Goal: Information Seeking & Learning: Learn about a topic

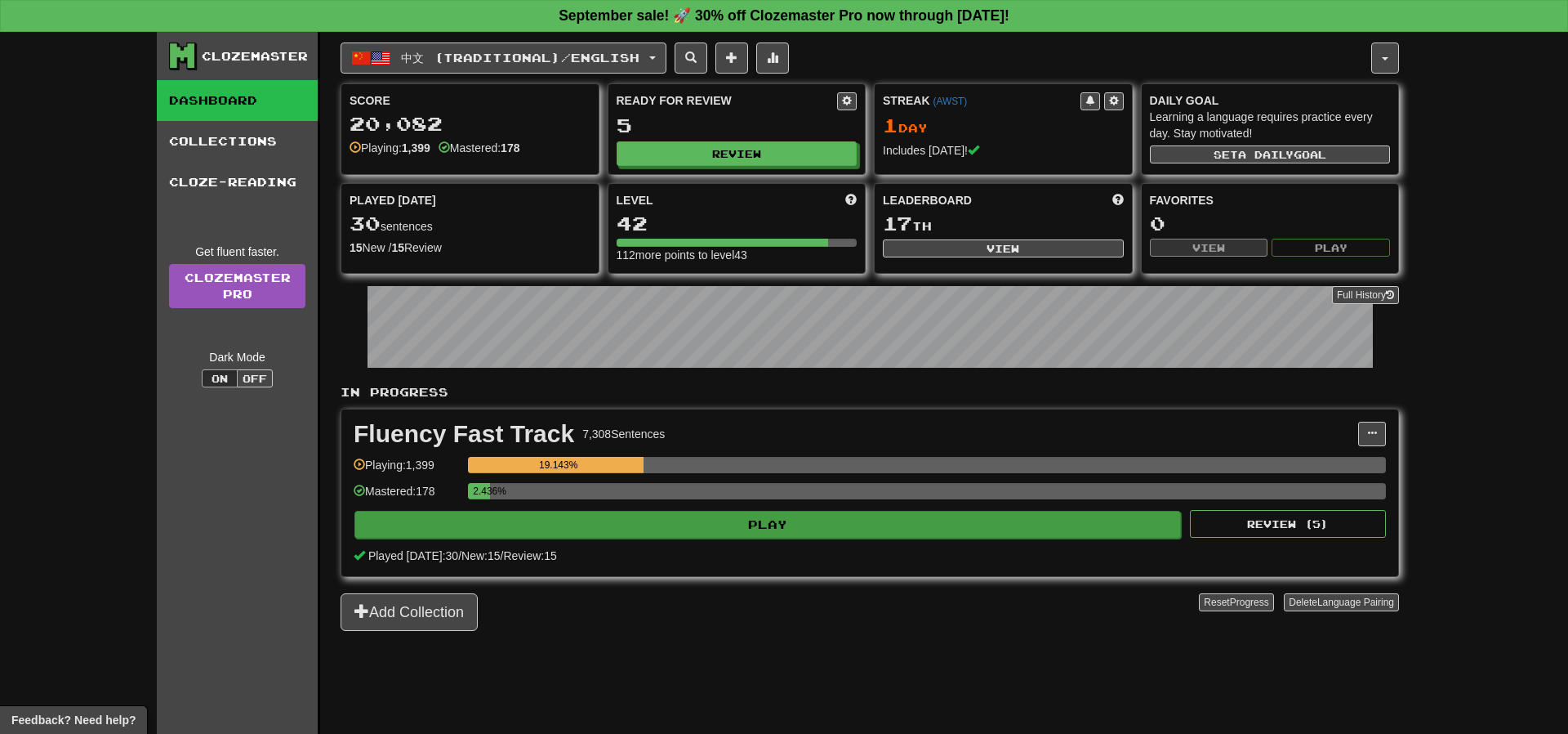
click at [771, 548] on div "Played today: 30 / New: 15 / Review: 15" at bounding box center [870, 555] width 1033 height 16
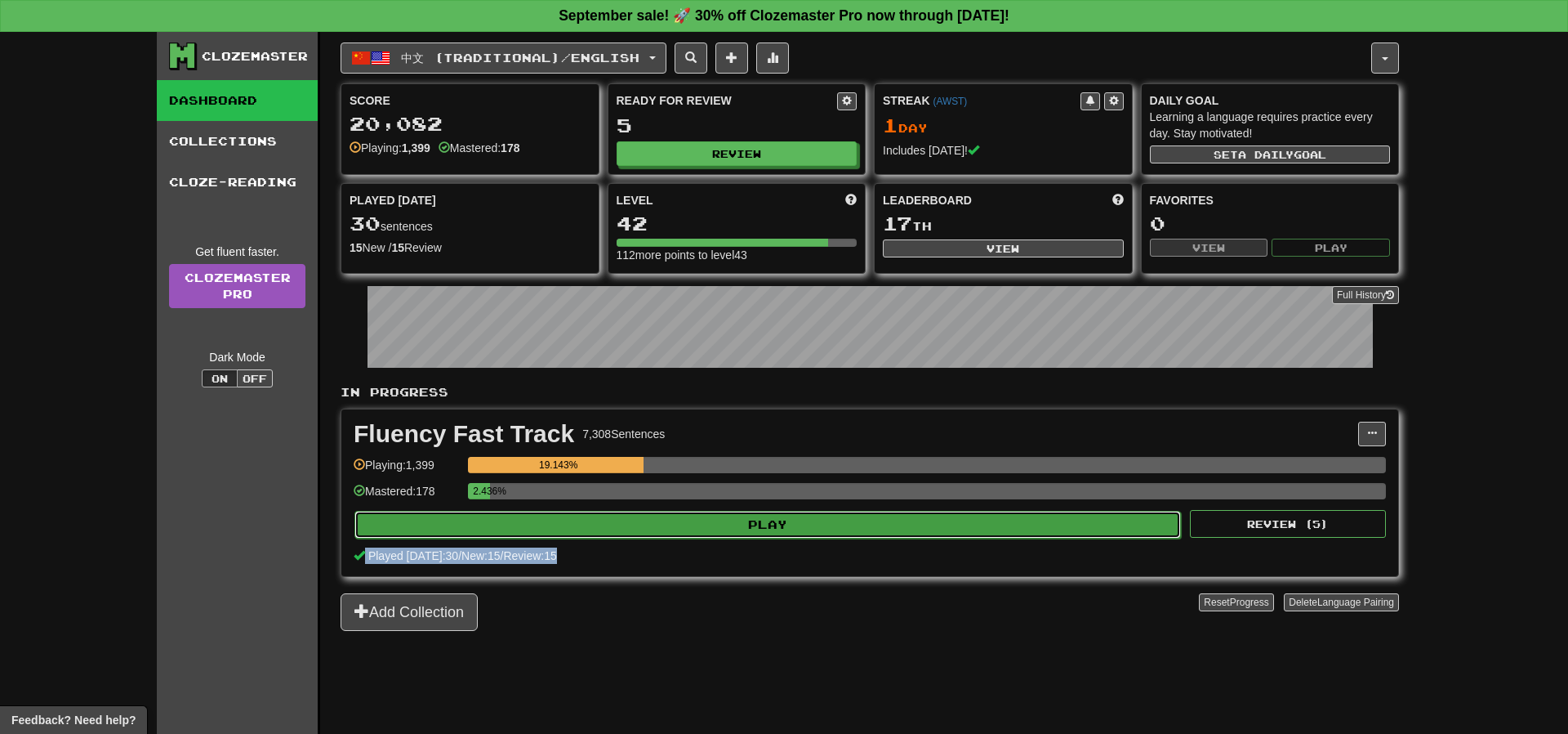
click at [797, 514] on button "Play" at bounding box center [768, 524] width 827 height 28
select select "**"
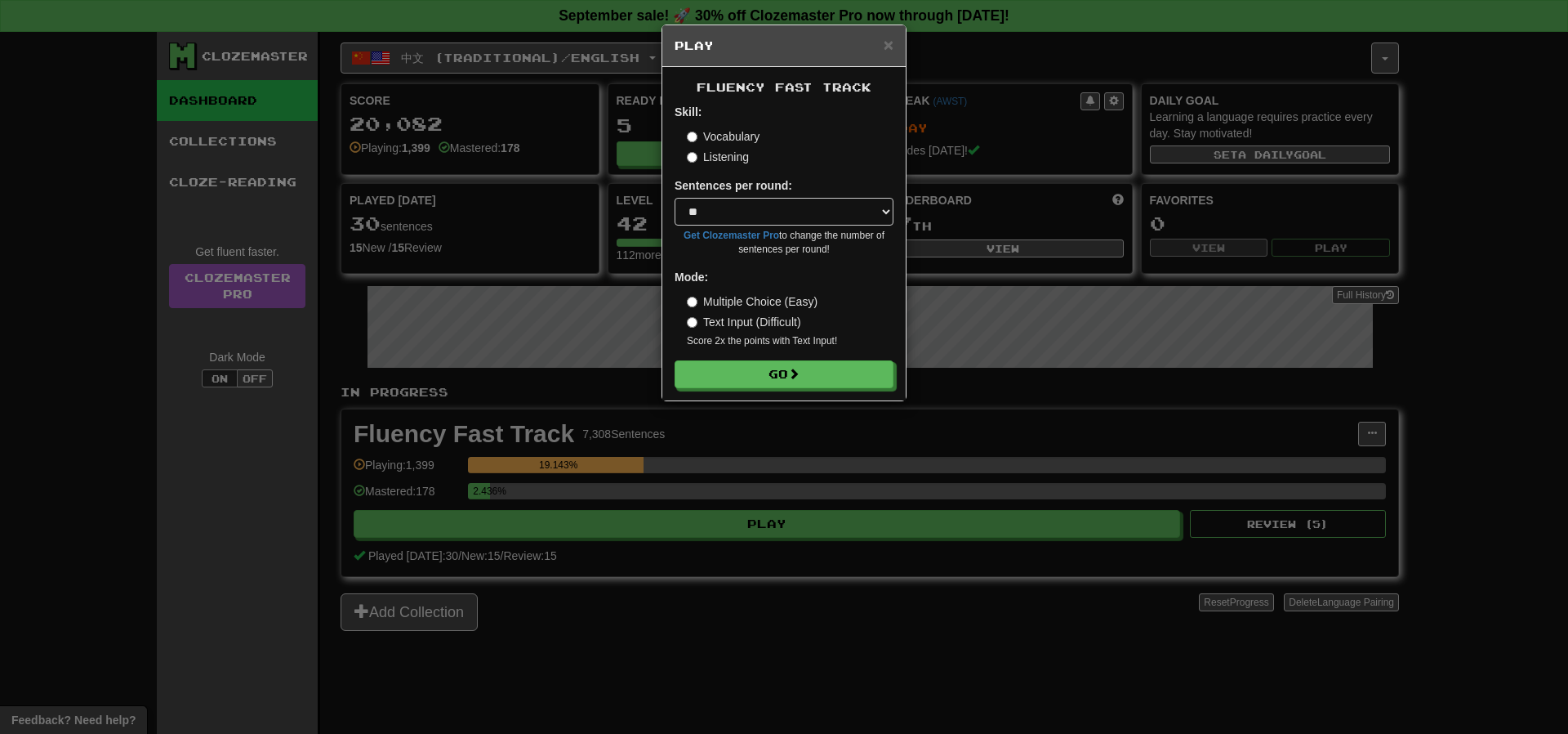
click at [729, 165] on label "Listening" at bounding box center [718, 157] width 62 height 16
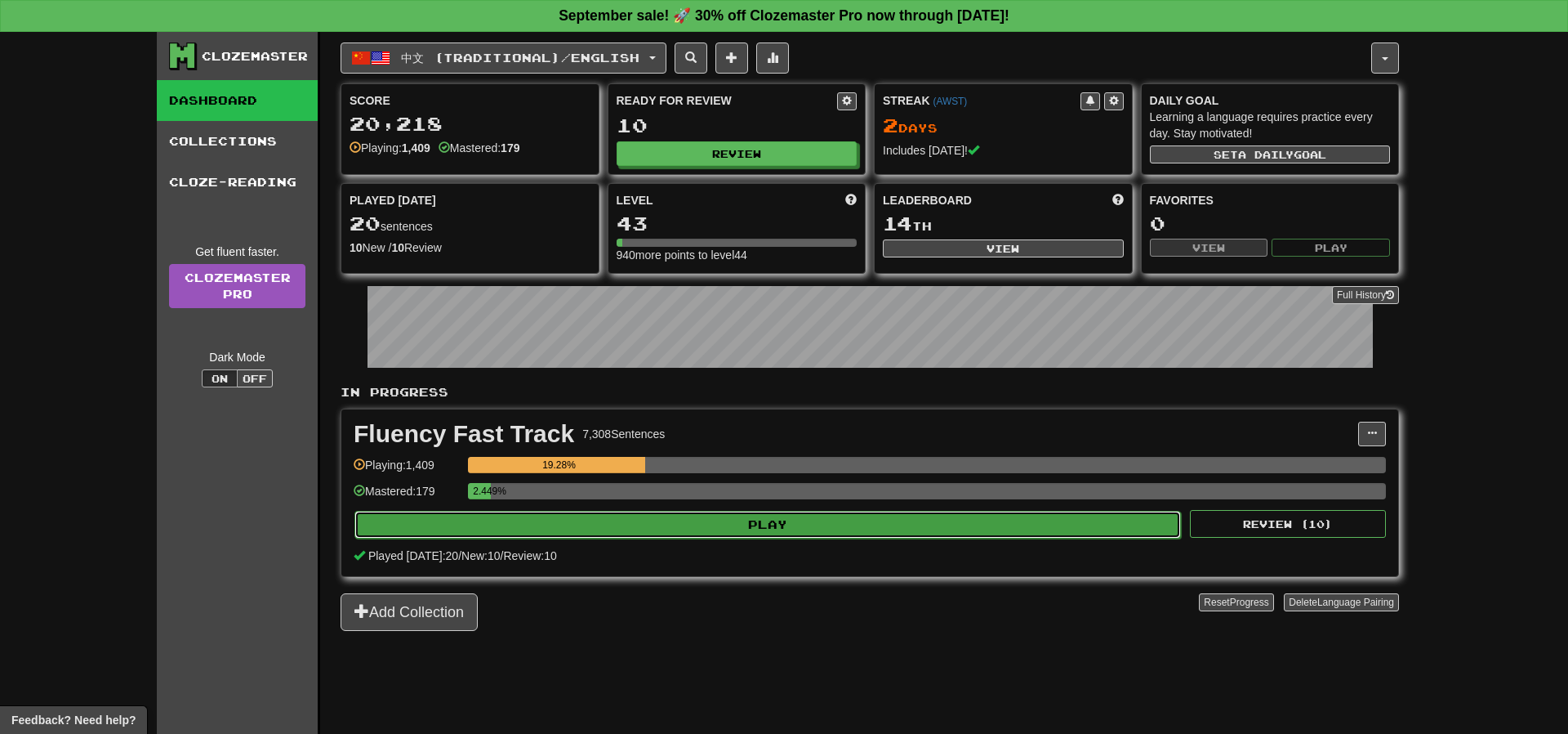
click at [747, 512] on button "Play" at bounding box center [768, 524] width 827 height 28
select select "**"
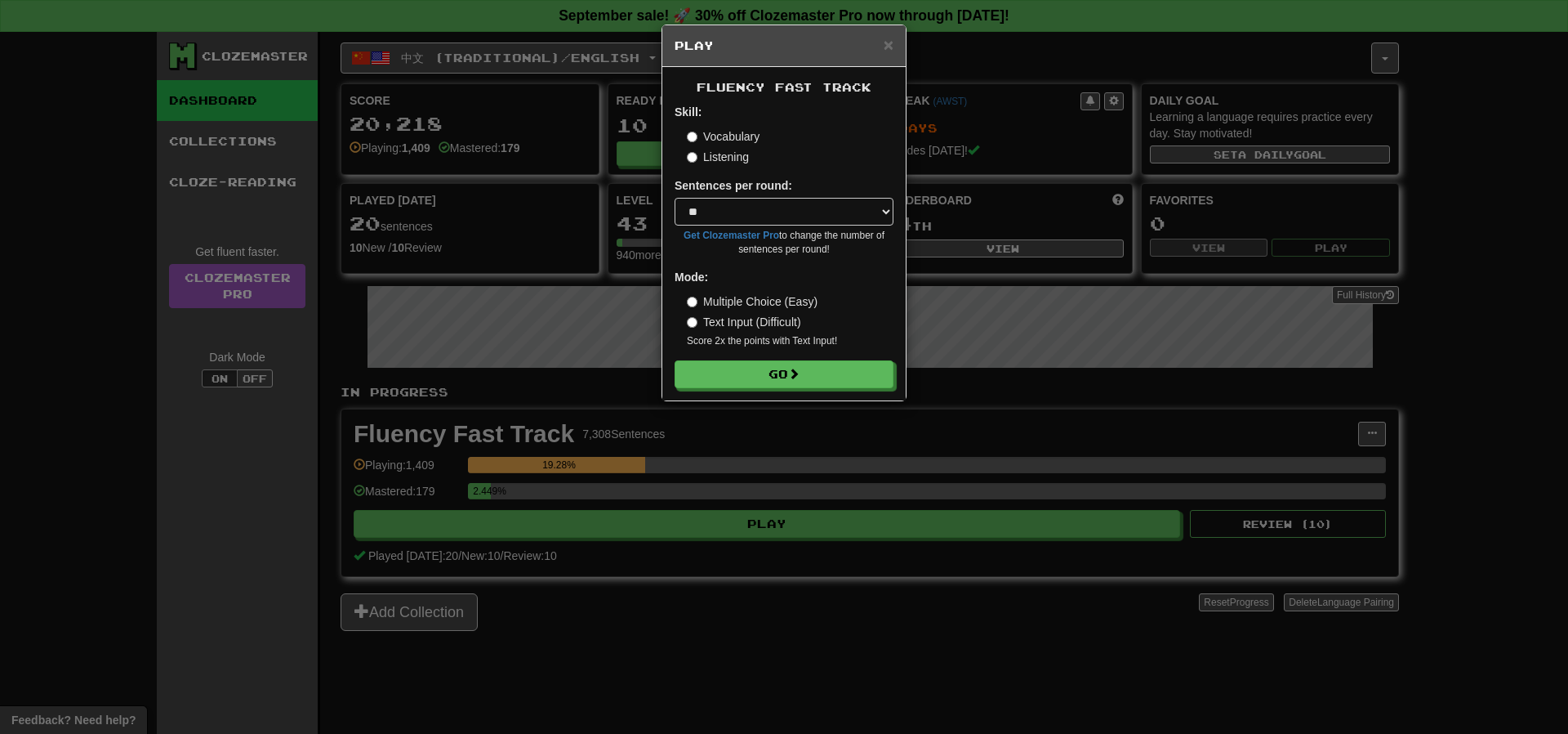
click at [730, 156] on label "Listening" at bounding box center [718, 157] width 62 height 16
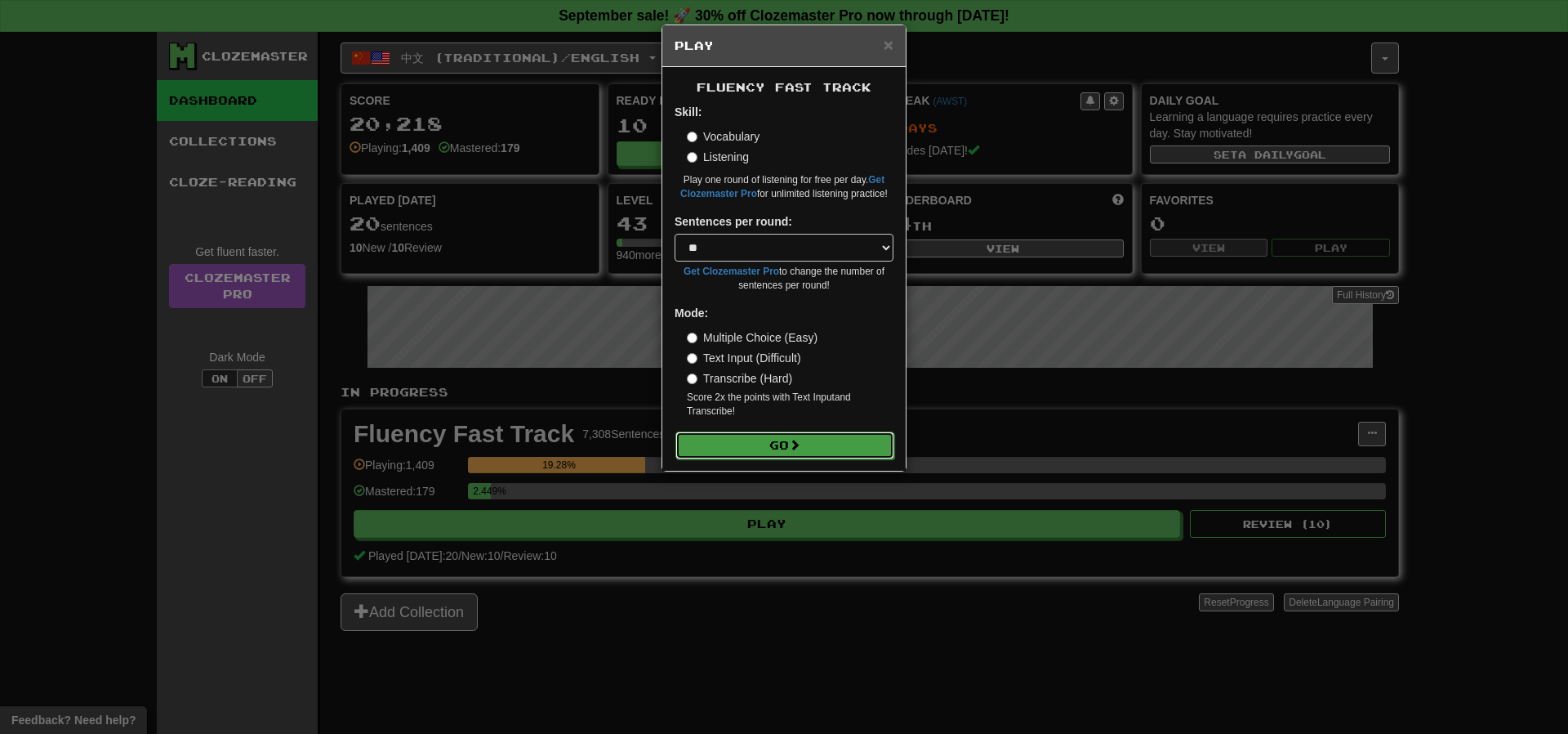
click at [773, 433] on button "Go" at bounding box center [785, 444] width 219 height 28
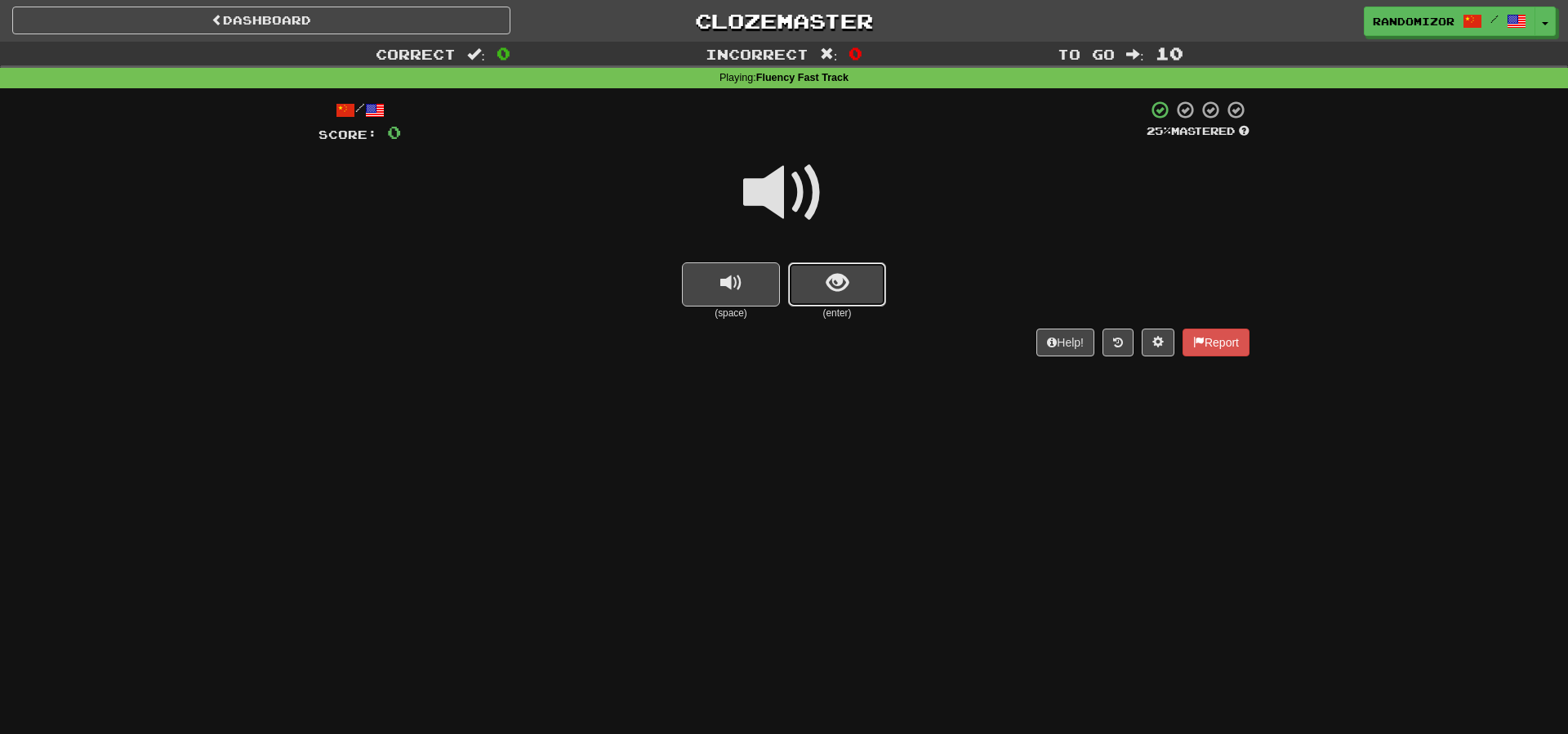
click at [853, 290] on button "show sentence" at bounding box center [837, 284] width 98 height 44
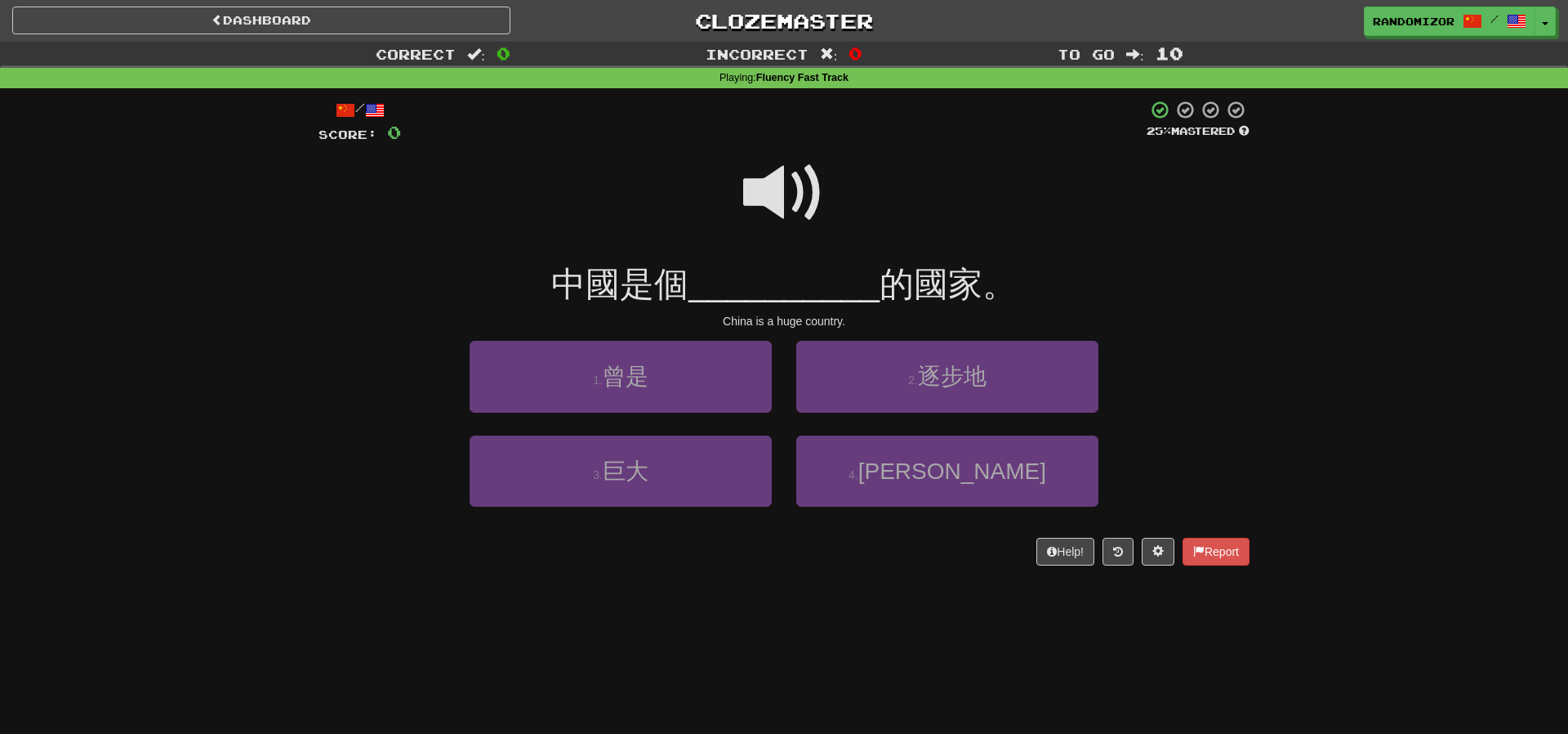
click at [808, 219] on span at bounding box center [784, 193] width 82 height 82
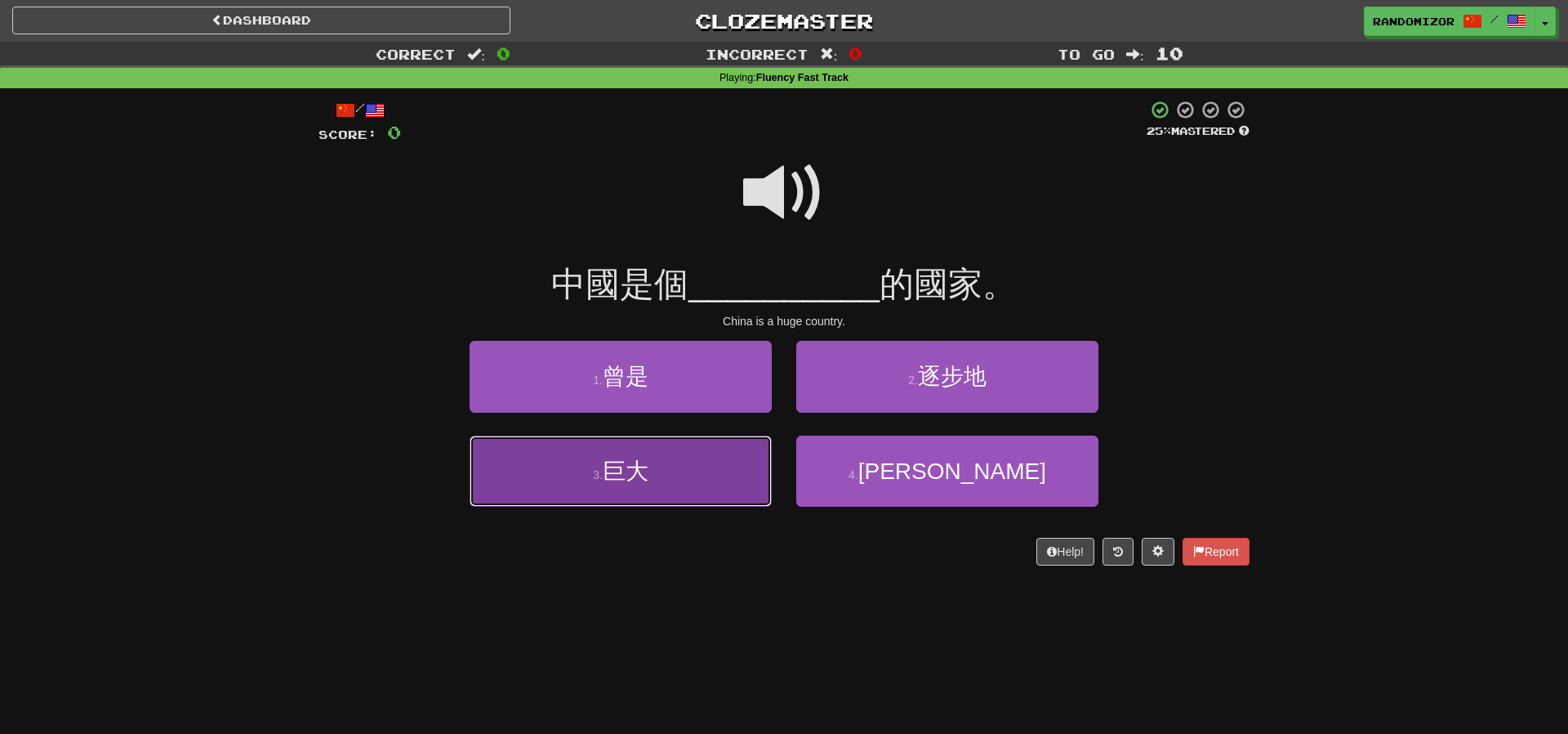
click at [683, 480] on button "3 . 巨大" at bounding box center [621, 471] width 302 height 71
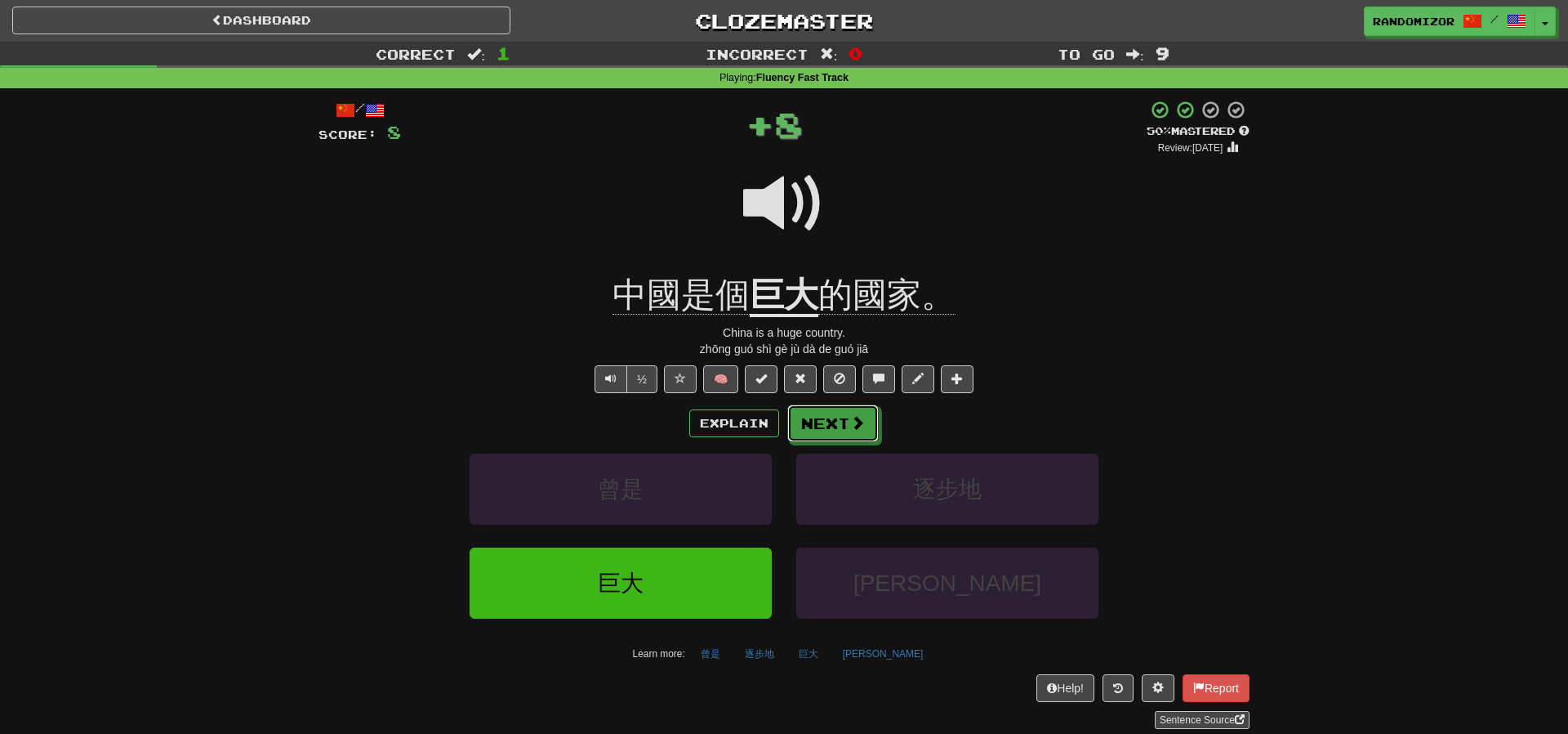
click at [848, 412] on button "Next" at bounding box center [833, 423] width 91 height 38
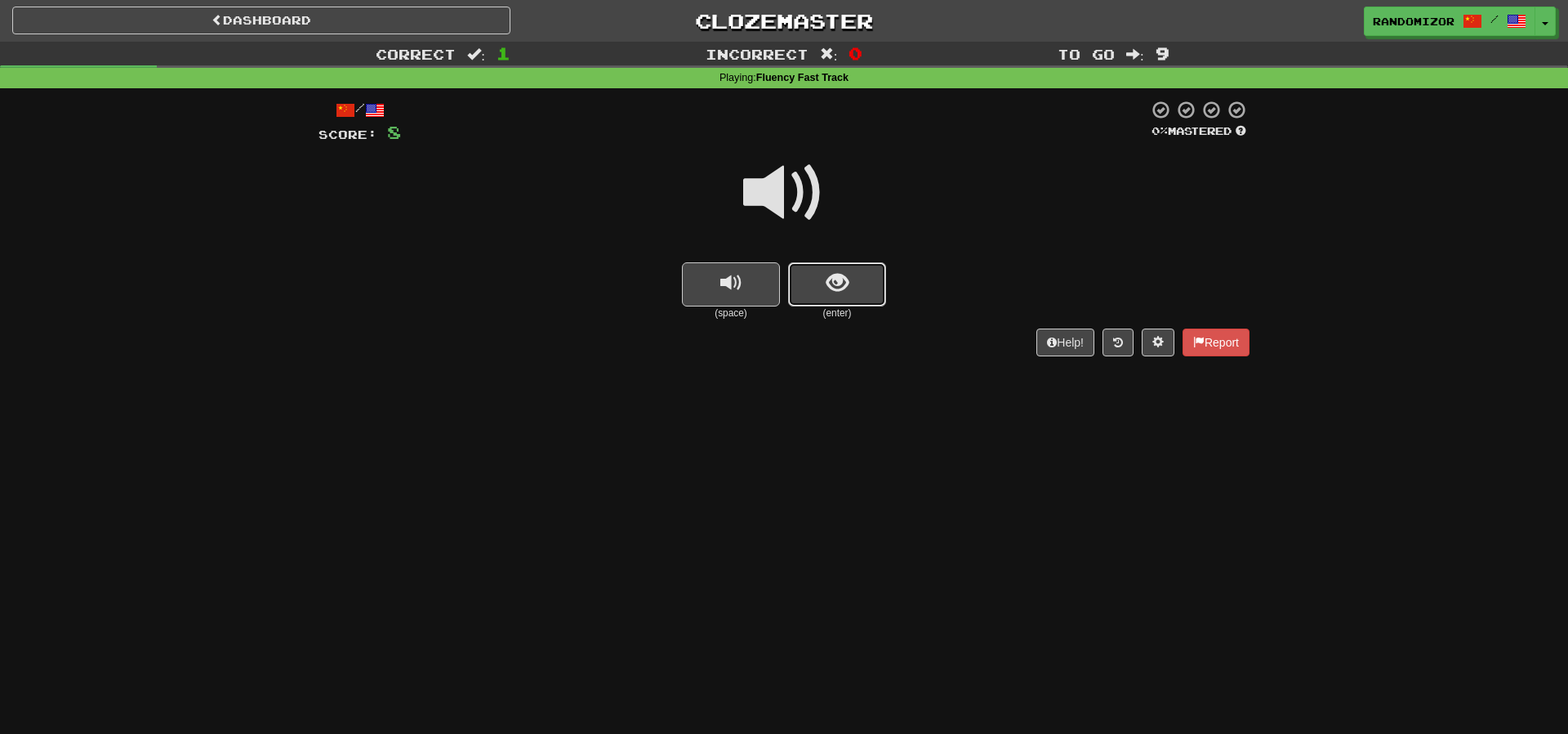
click at [819, 281] on button "show sentence" at bounding box center [837, 284] width 98 height 44
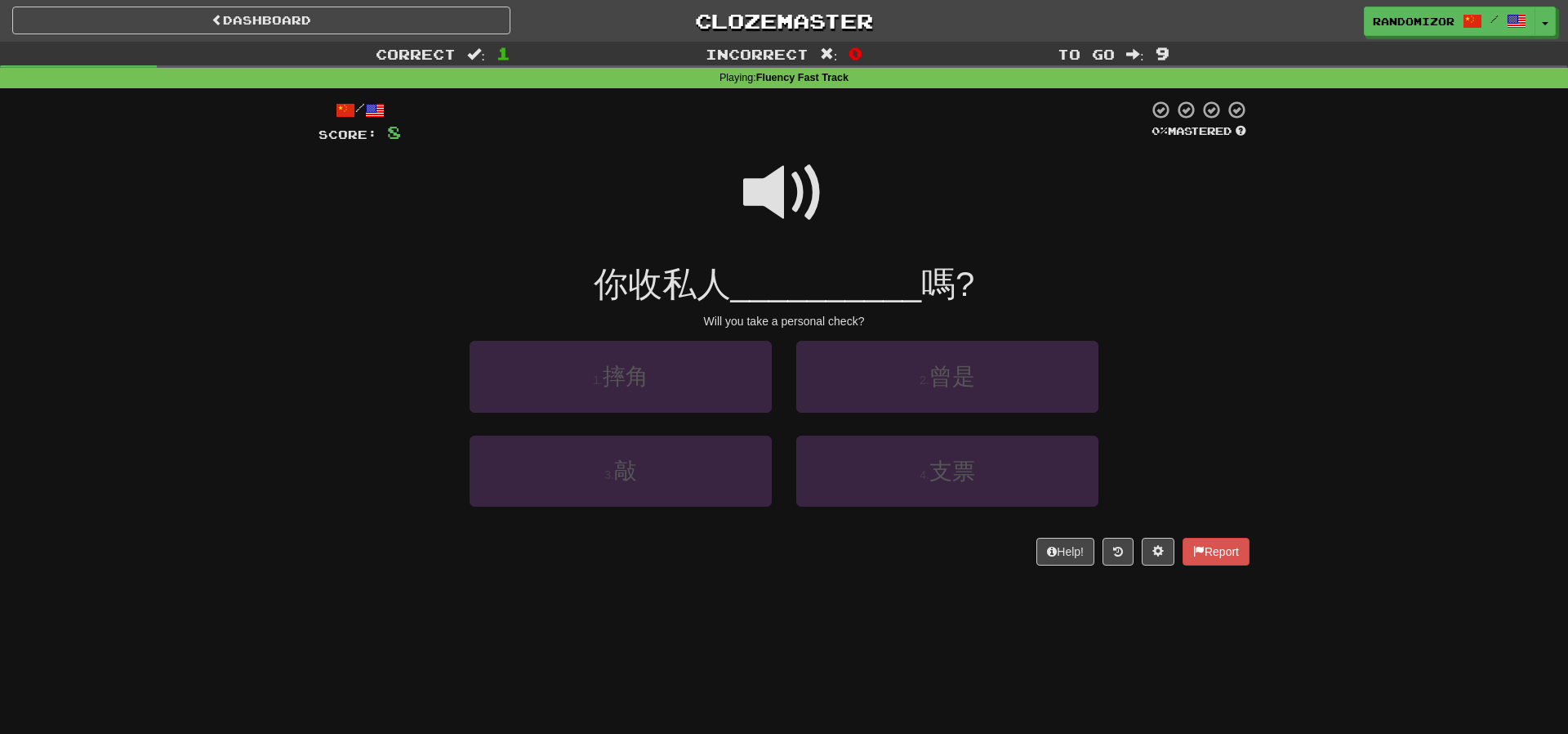
click at [806, 182] on span at bounding box center [784, 193] width 82 height 82
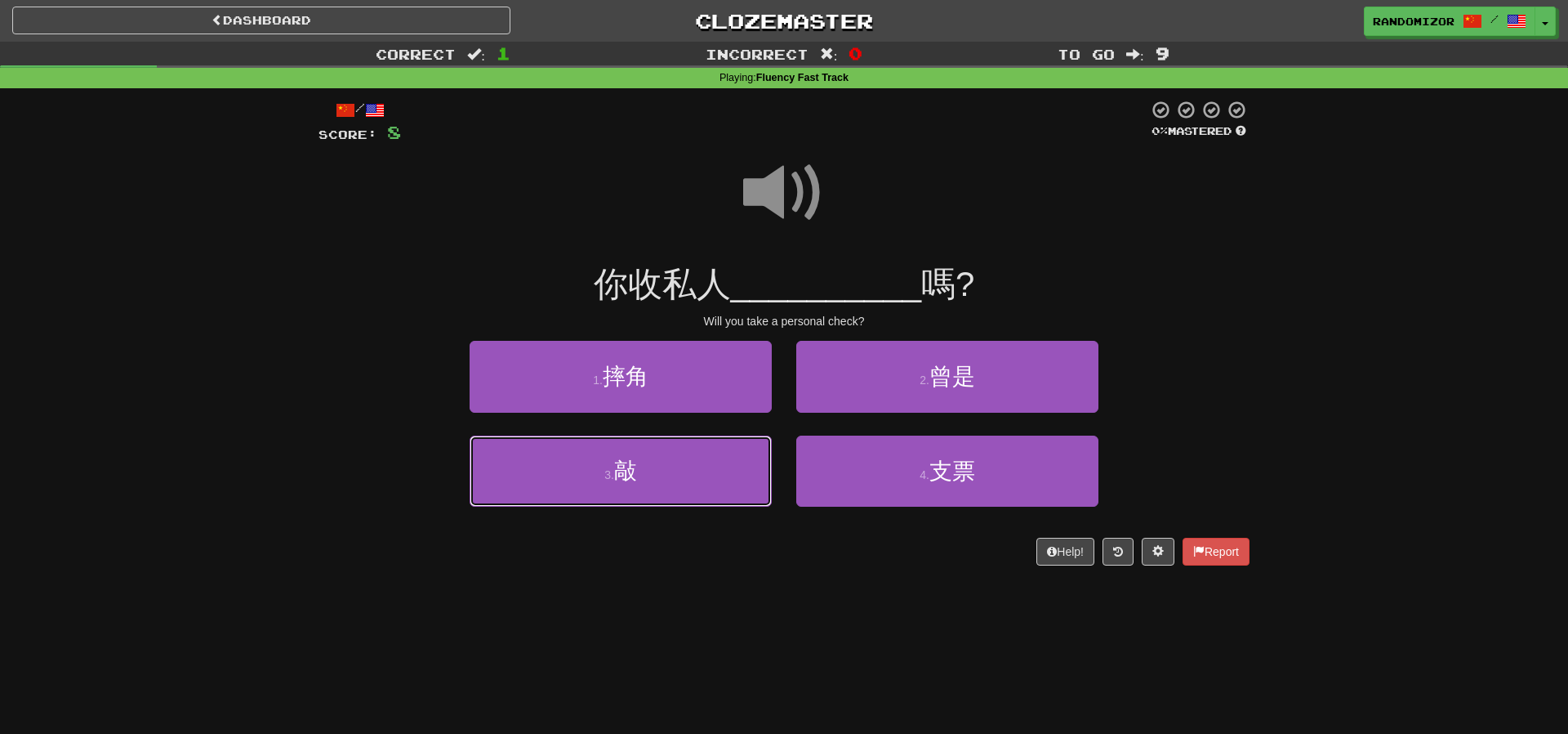
drag, startPoint x: 708, startPoint y: 459, endPoint x: 747, endPoint y: 442, distance: 42.5
click at [710, 457] on button "3 . 敲" at bounding box center [621, 471] width 302 height 71
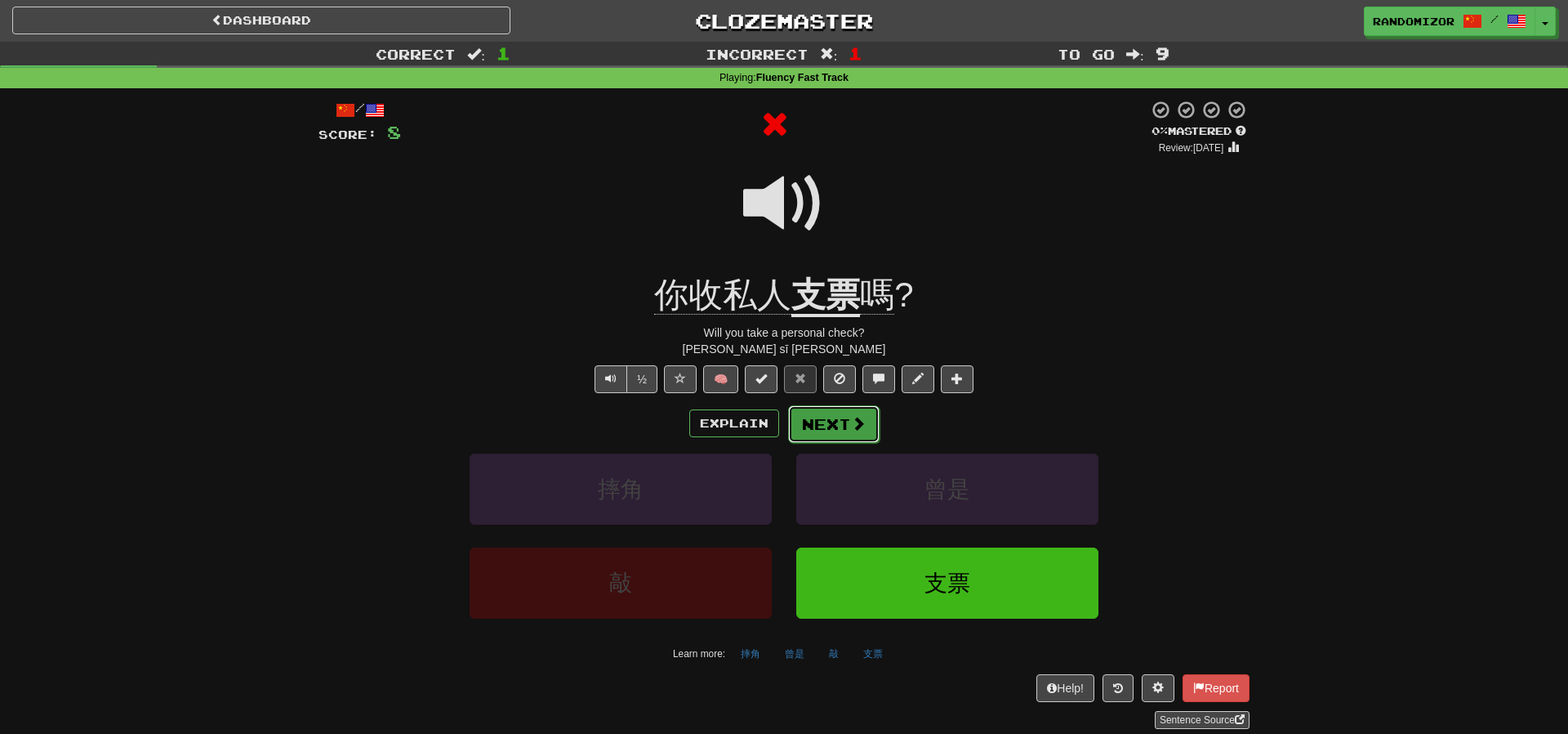
click at [829, 428] on button "Next" at bounding box center [834, 424] width 91 height 38
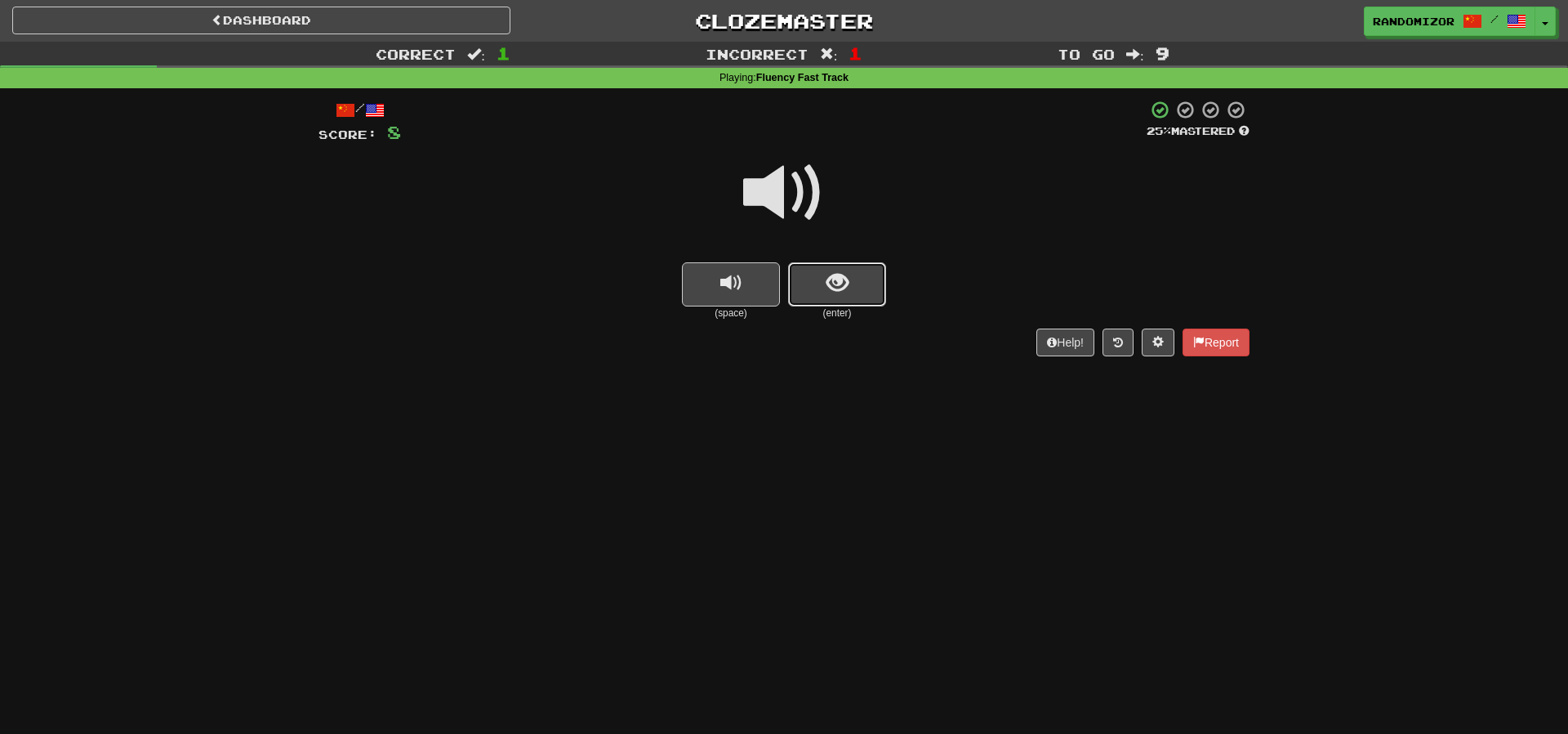
click at [841, 274] on span "show sentence" at bounding box center [837, 283] width 22 height 22
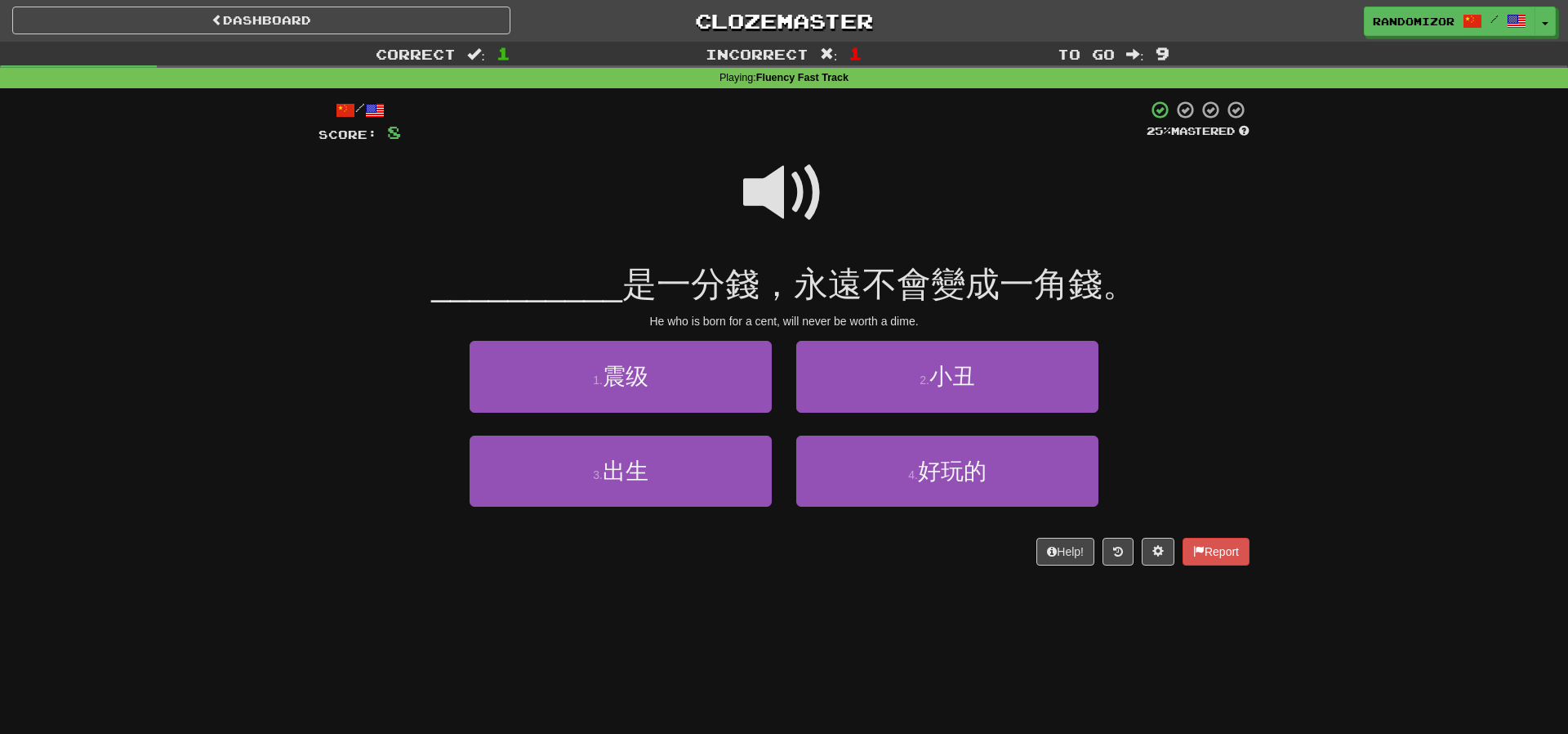
click at [800, 189] on span at bounding box center [784, 193] width 82 height 82
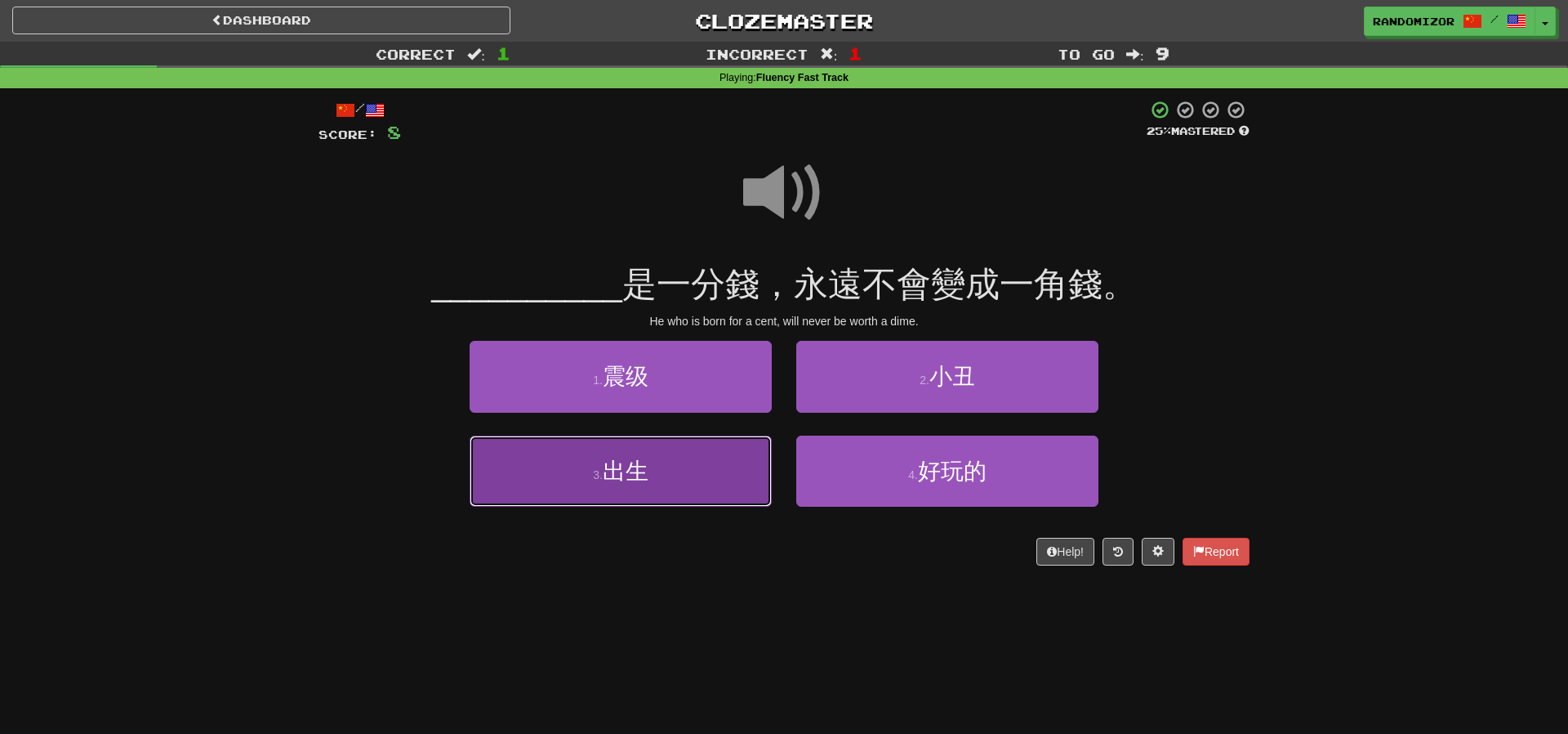
click at [702, 453] on button "3 . 出生" at bounding box center [621, 471] width 302 height 71
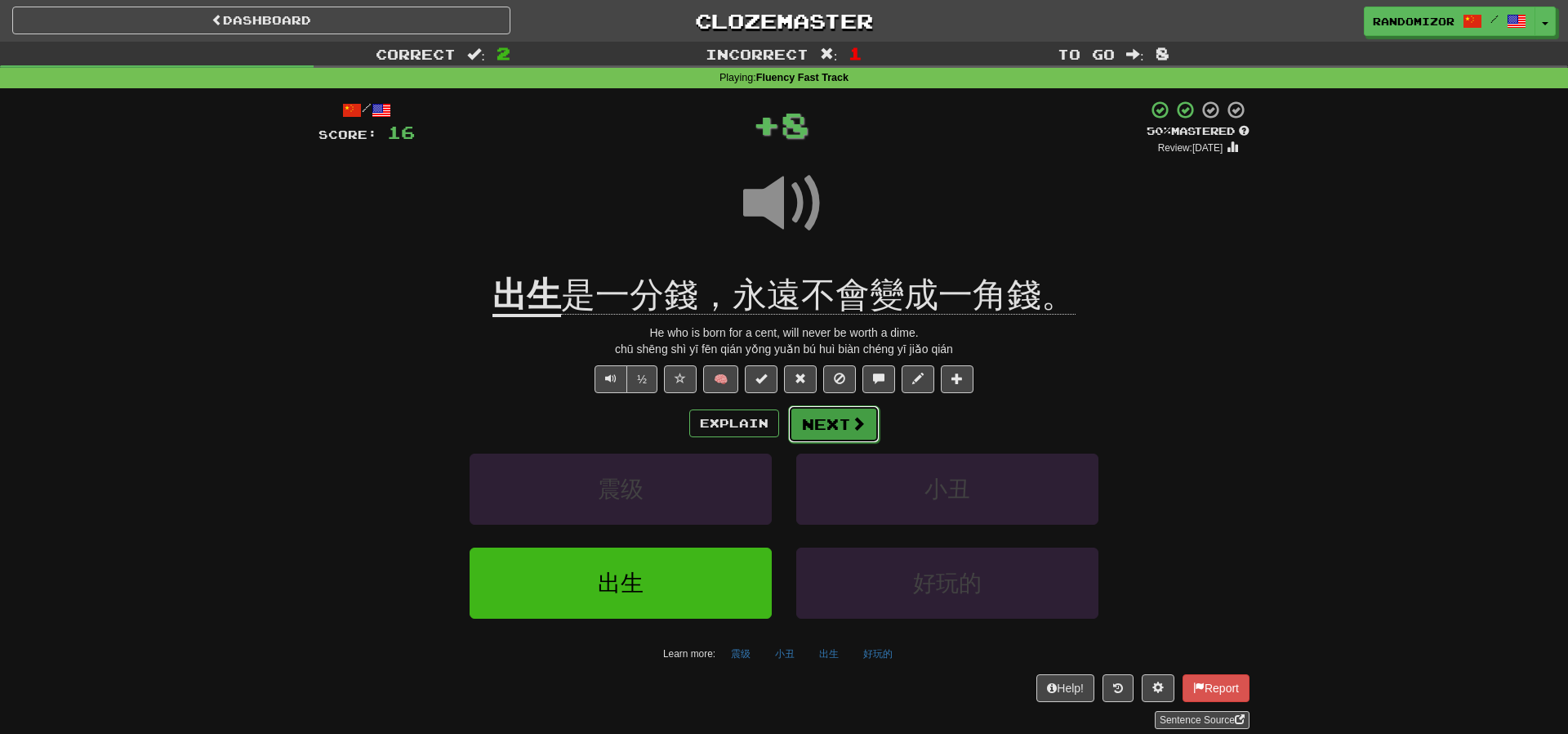
click at [833, 437] on button "Next" at bounding box center [834, 424] width 91 height 38
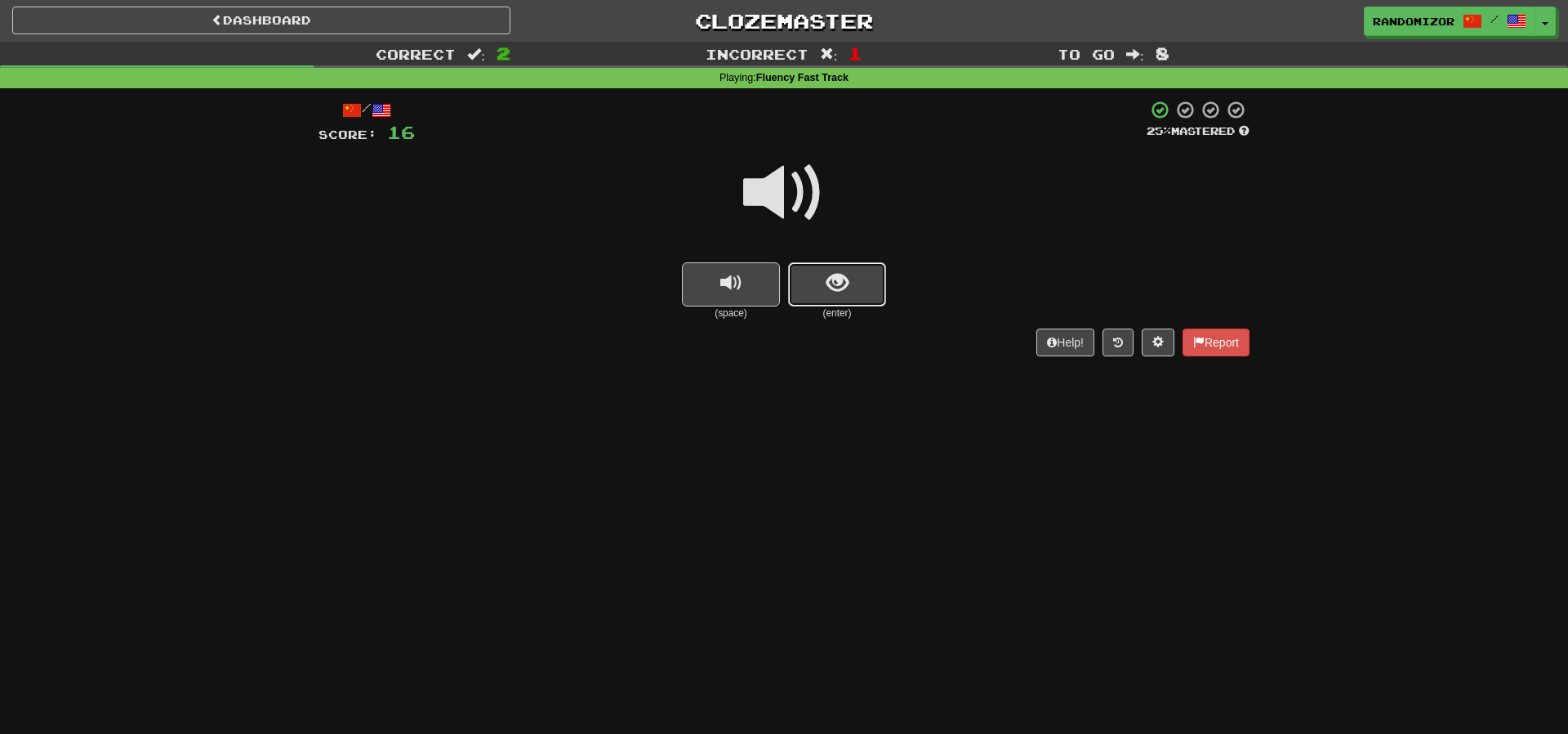
click at [827, 273] on span "show sentence" at bounding box center [837, 283] width 22 height 22
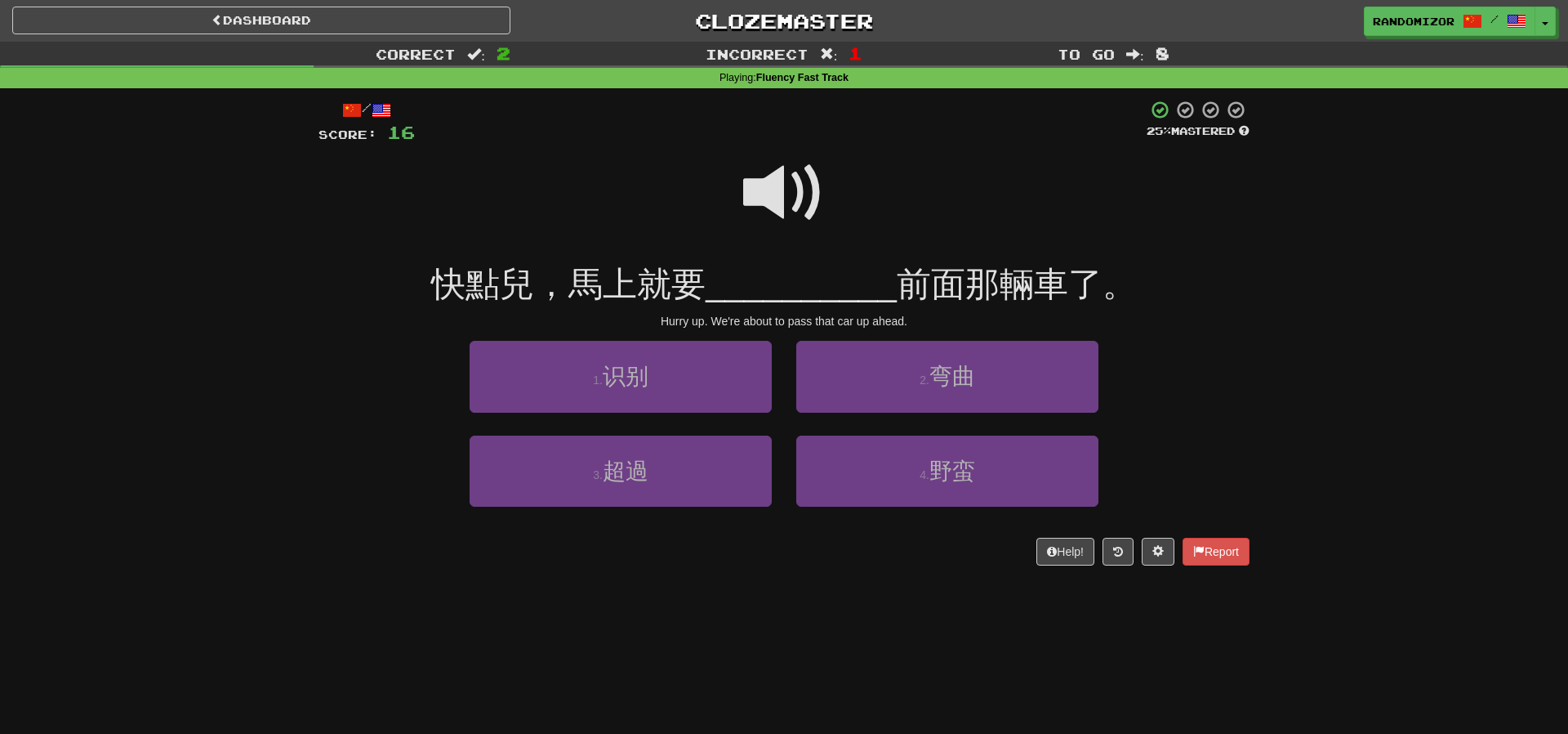
click at [786, 174] on span at bounding box center [784, 193] width 82 height 82
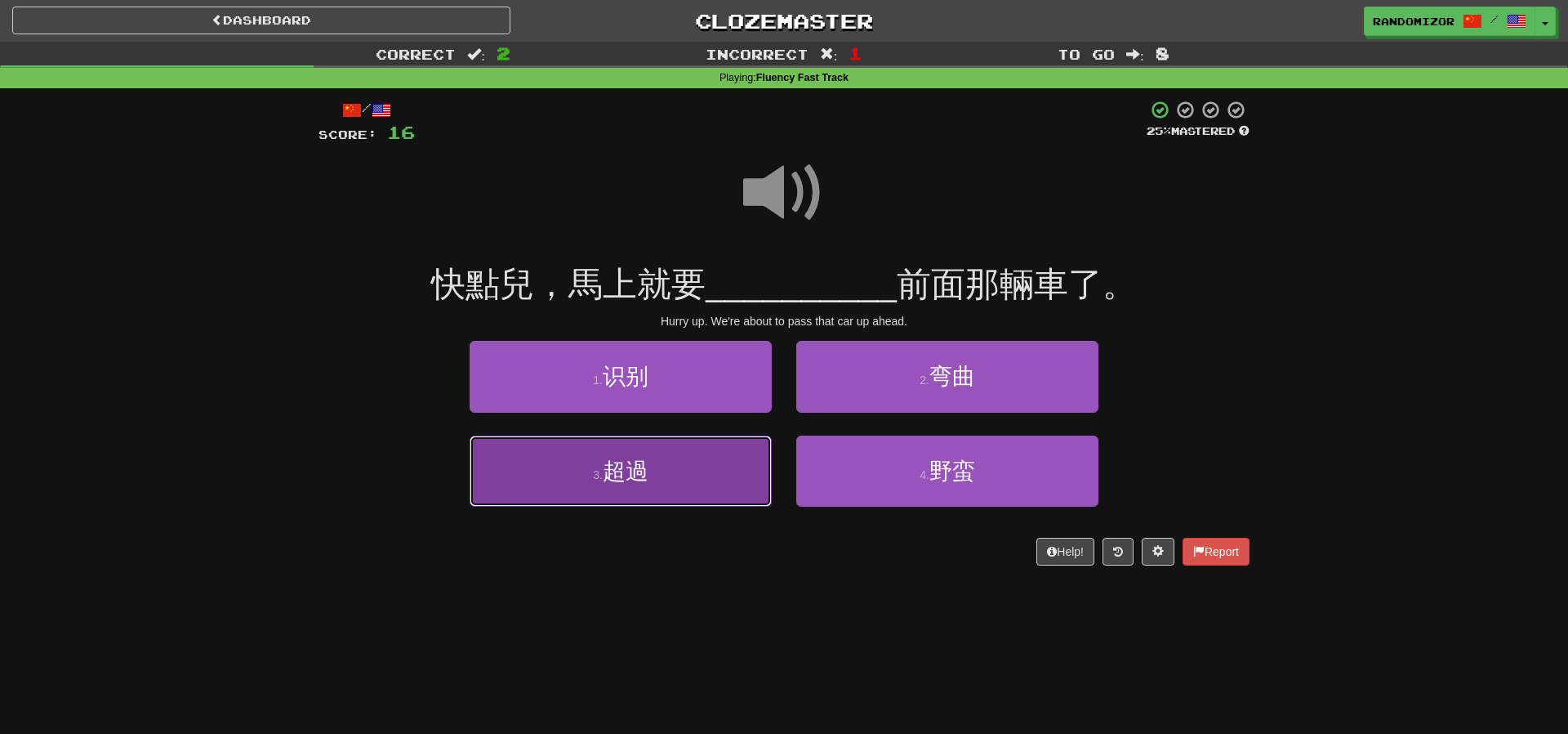
click at [746, 481] on button "3 . 超過" at bounding box center [621, 471] width 302 height 71
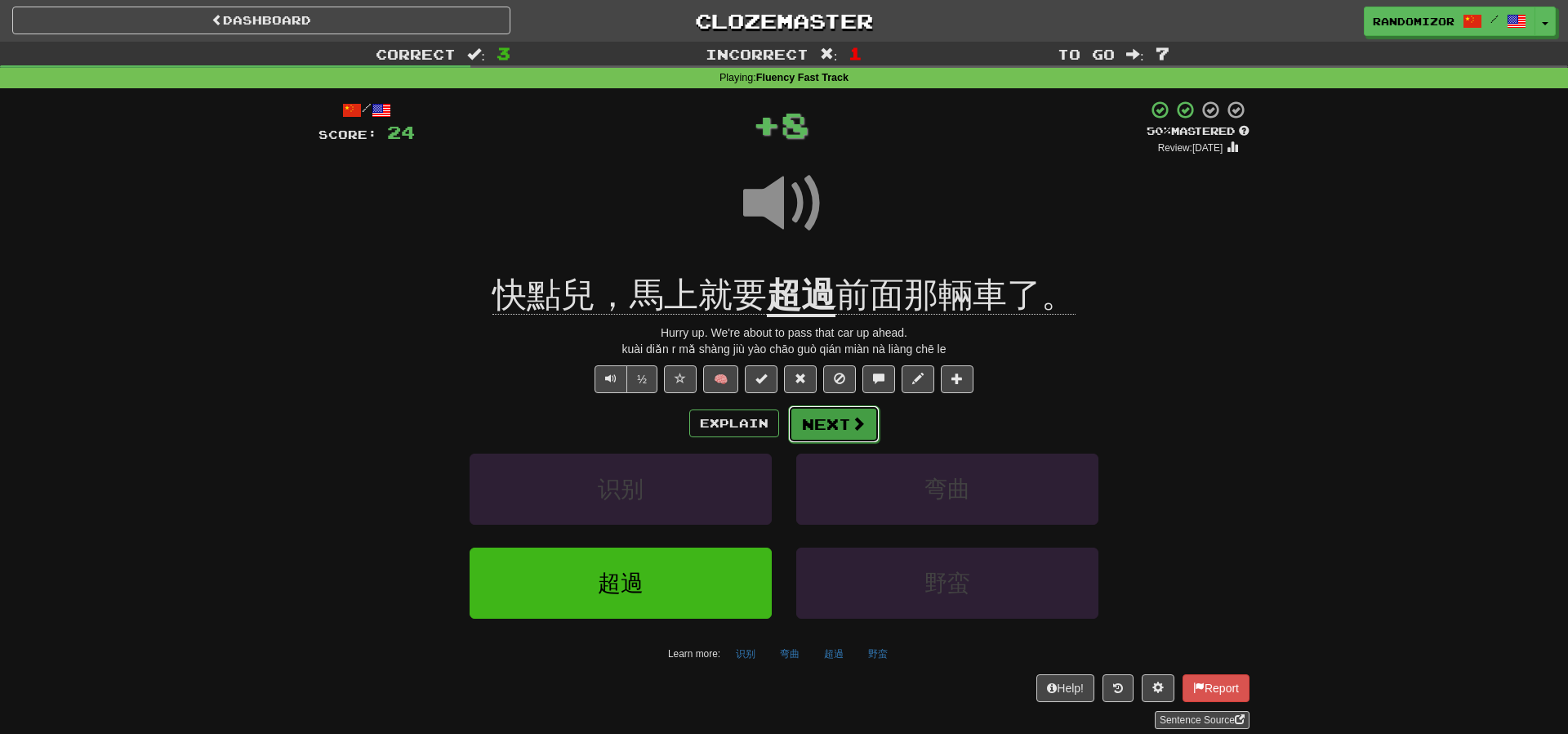
click at [812, 420] on button "Next" at bounding box center [834, 424] width 91 height 38
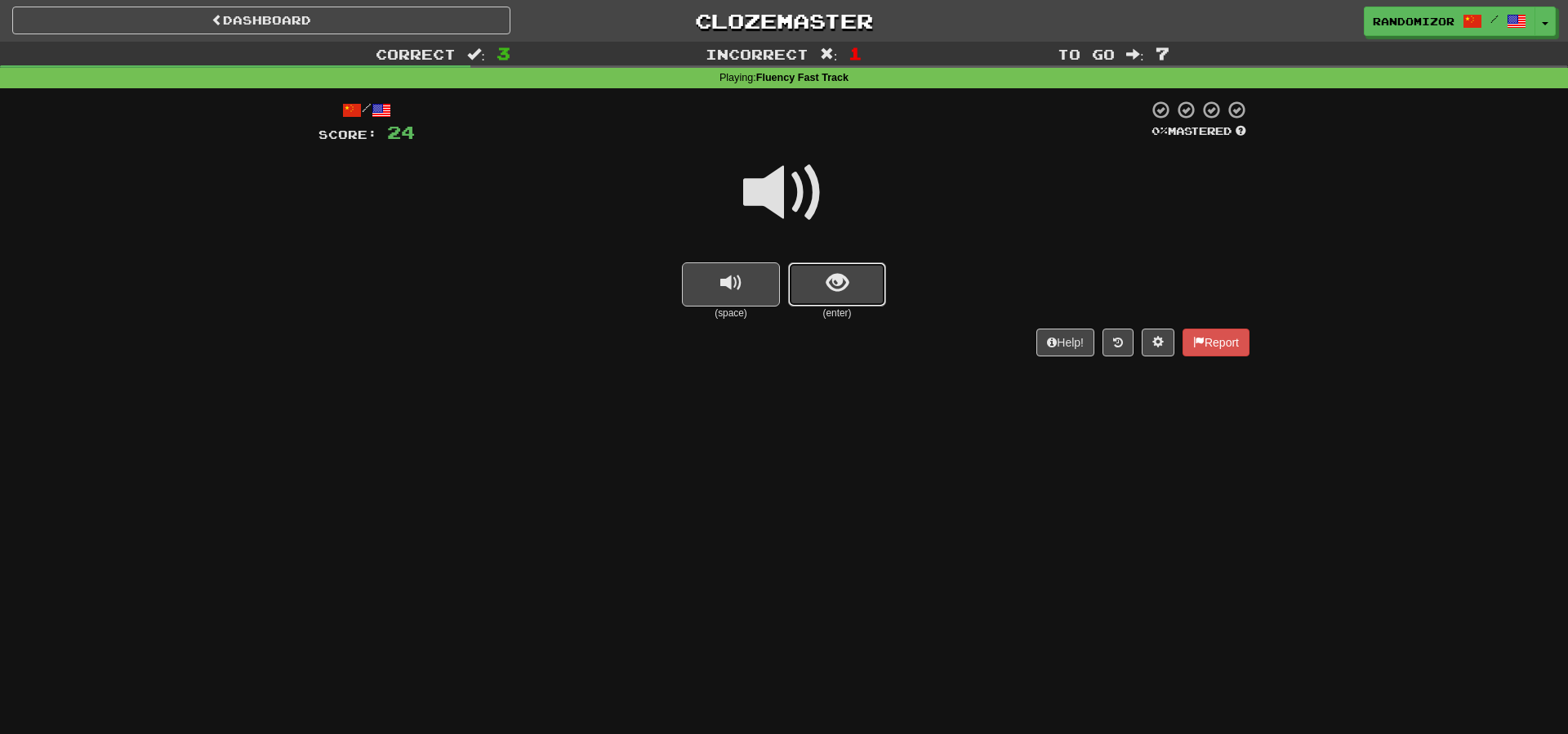
drag, startPoint x: 853, startPoint y: 275, endPoint x: 840, endPoint y: 260, distance: 19.8
click at [853, 275] on button "show sentence" at bounding box center [837, 284] width 98 height 44
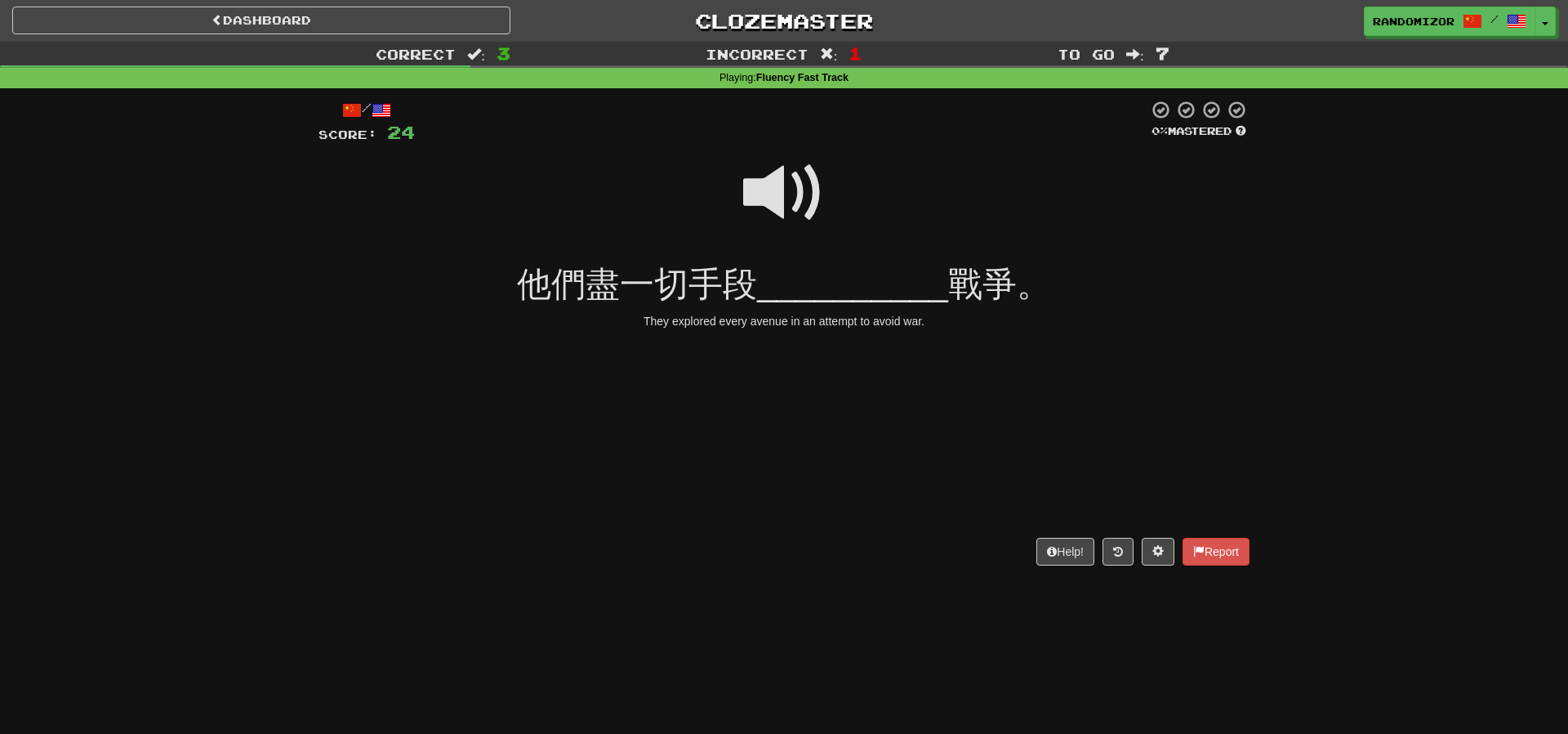
click at [774, 161] on span at bounding box center [784, 193] width 82 height 82
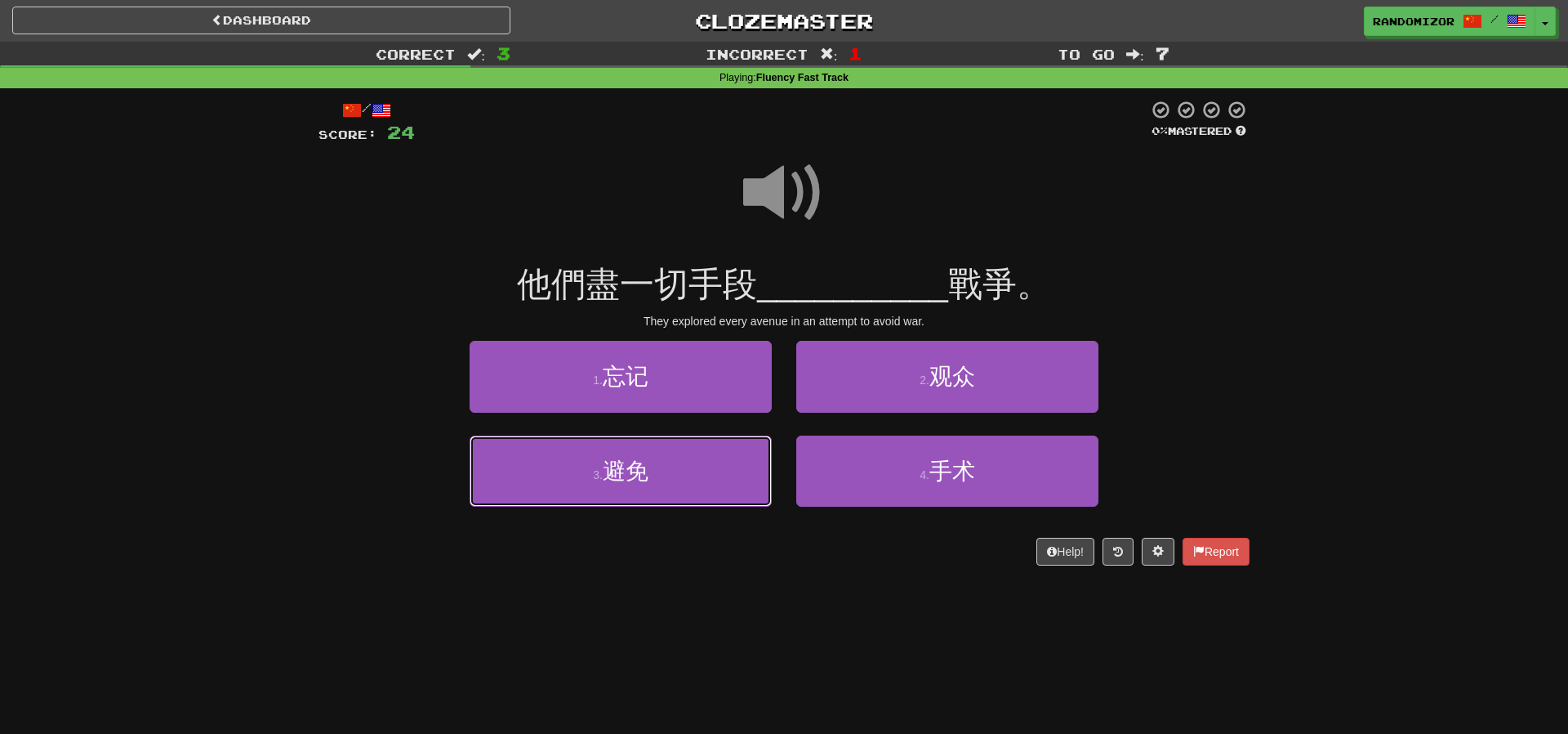
drag, startPoint x: 696, startPoint y: 474, endPoint x: 794, endPoint y: 442, distance: 103.1
click at [697, 473] on button "3 . 避免" at bounding box center [621, 471] width 302 height 71
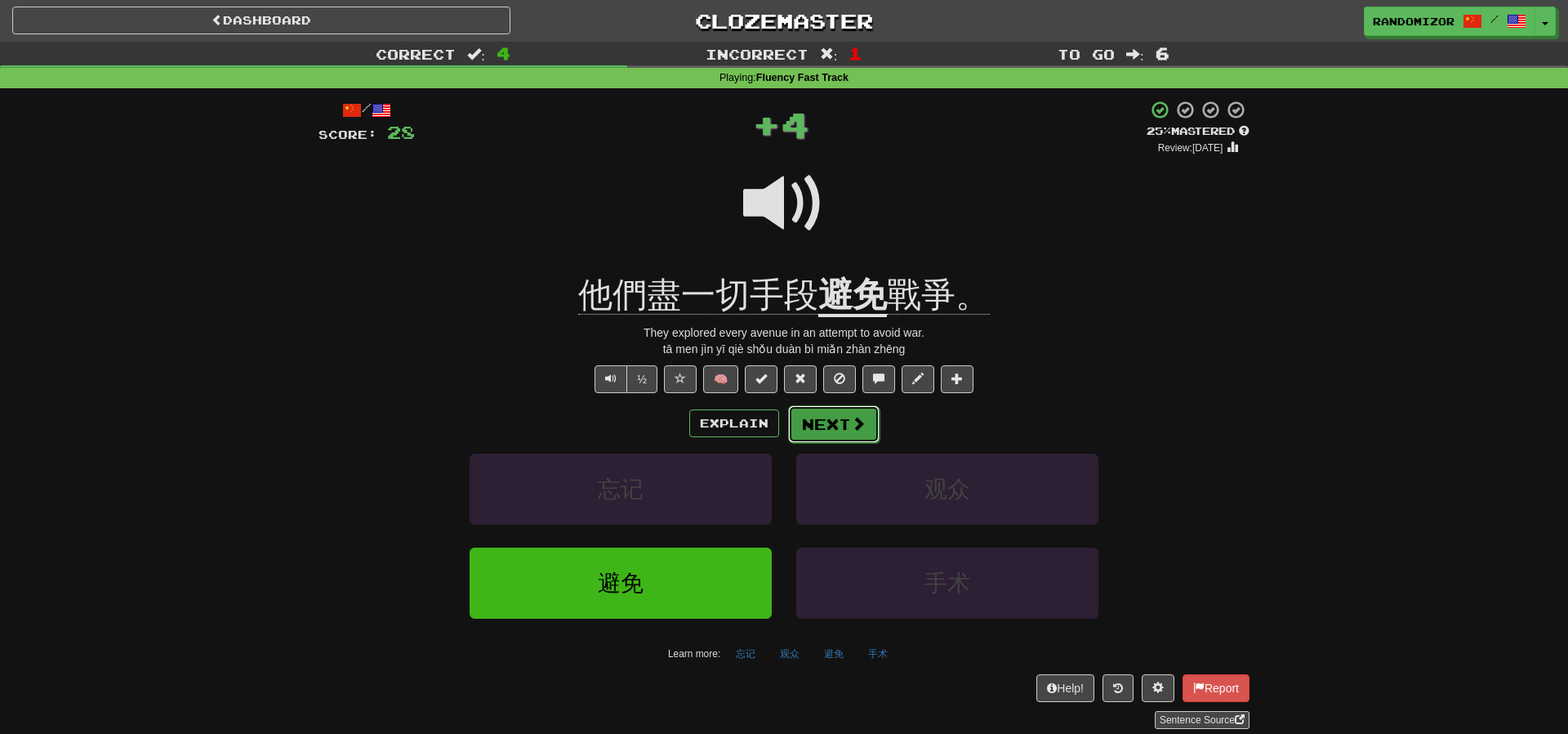
click at [844, 413] on button "Next" at bounding box center [834, 424] width 91 height 38
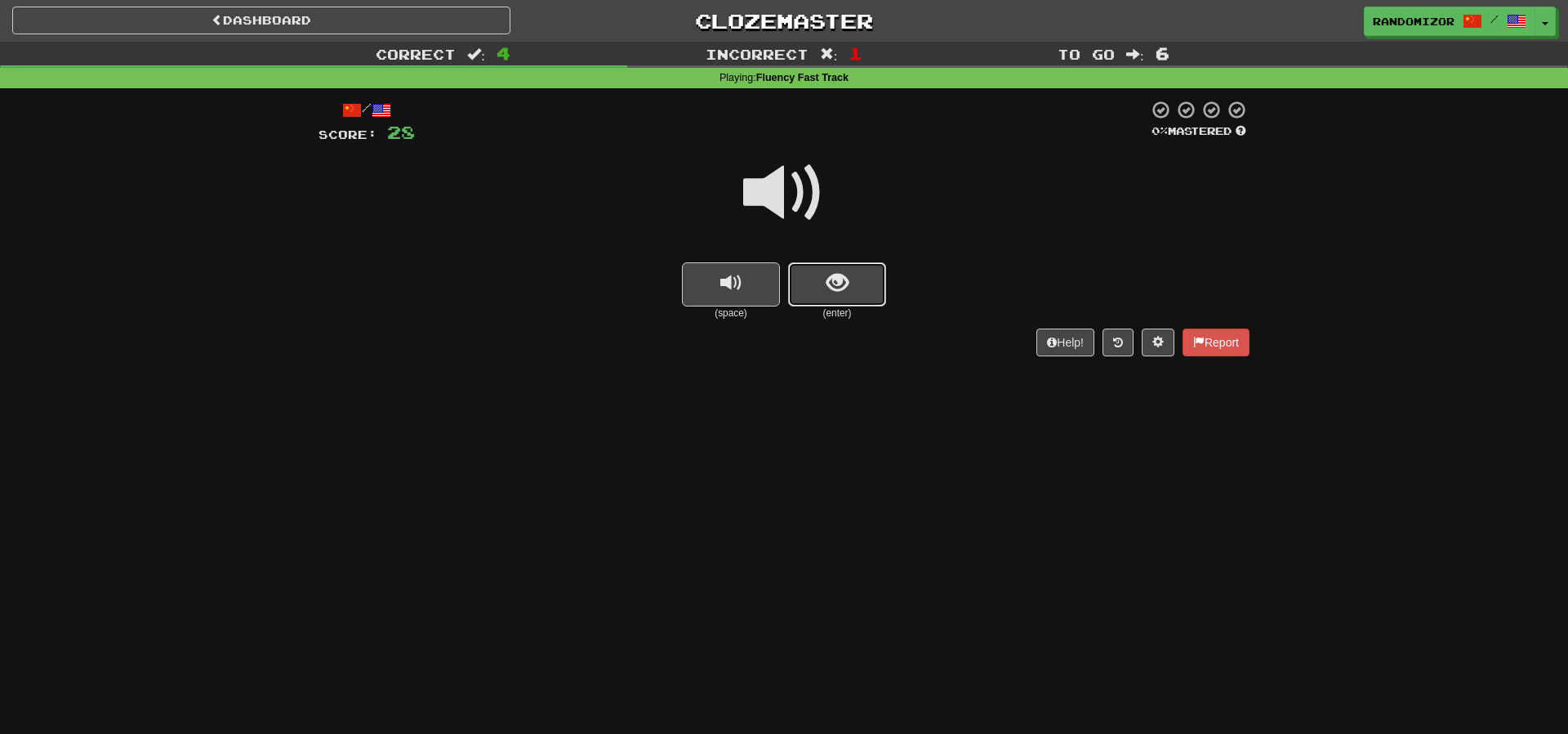
click at [841, 280] on span "show sentence" at bounding box center [837, 283] width 22 height 22
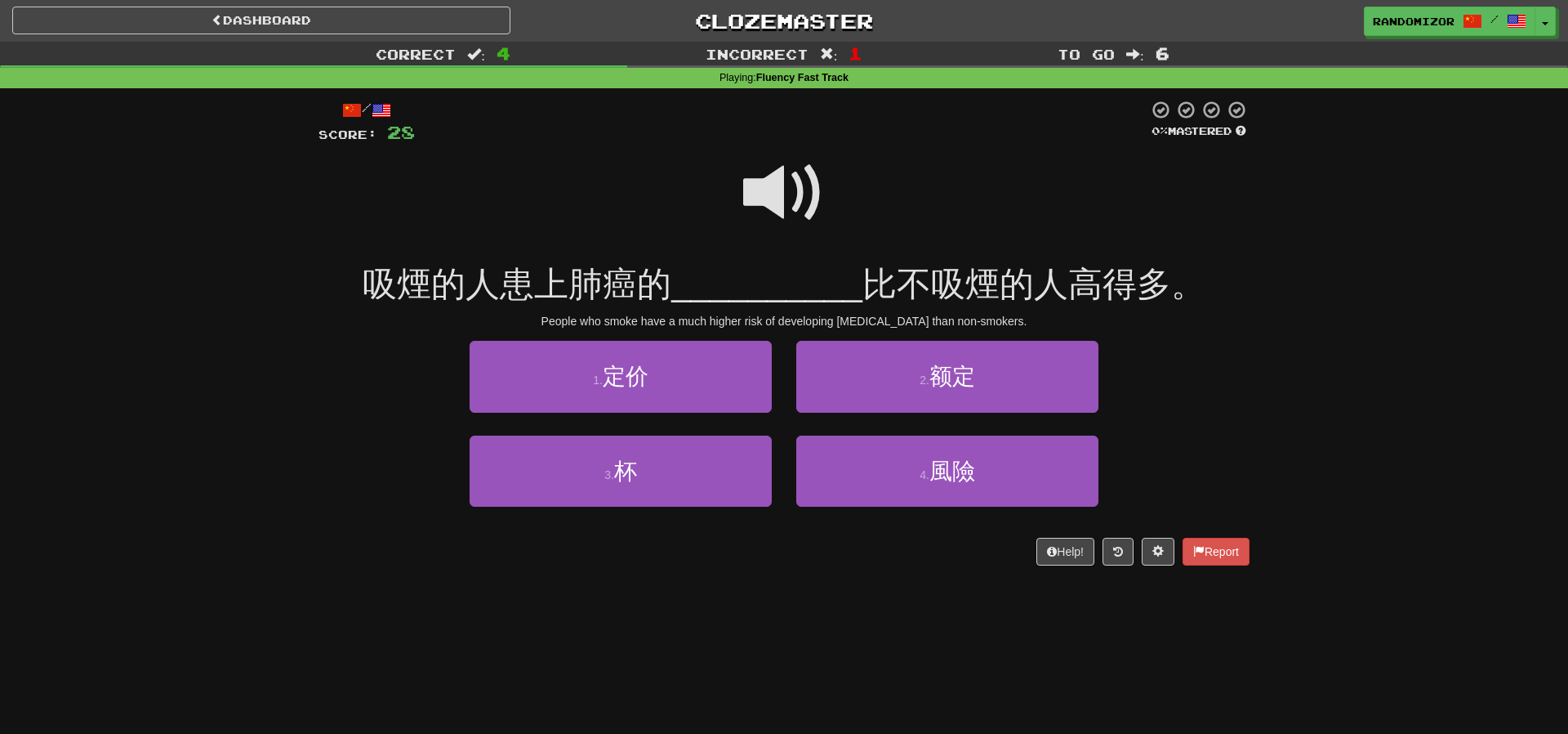
click at [789, 191] on span at bounding box center [784, 193] width 82 height 82
click at [912, 445] on button "4 . 風險" at bounding box center [947, 471] width 302 height 71
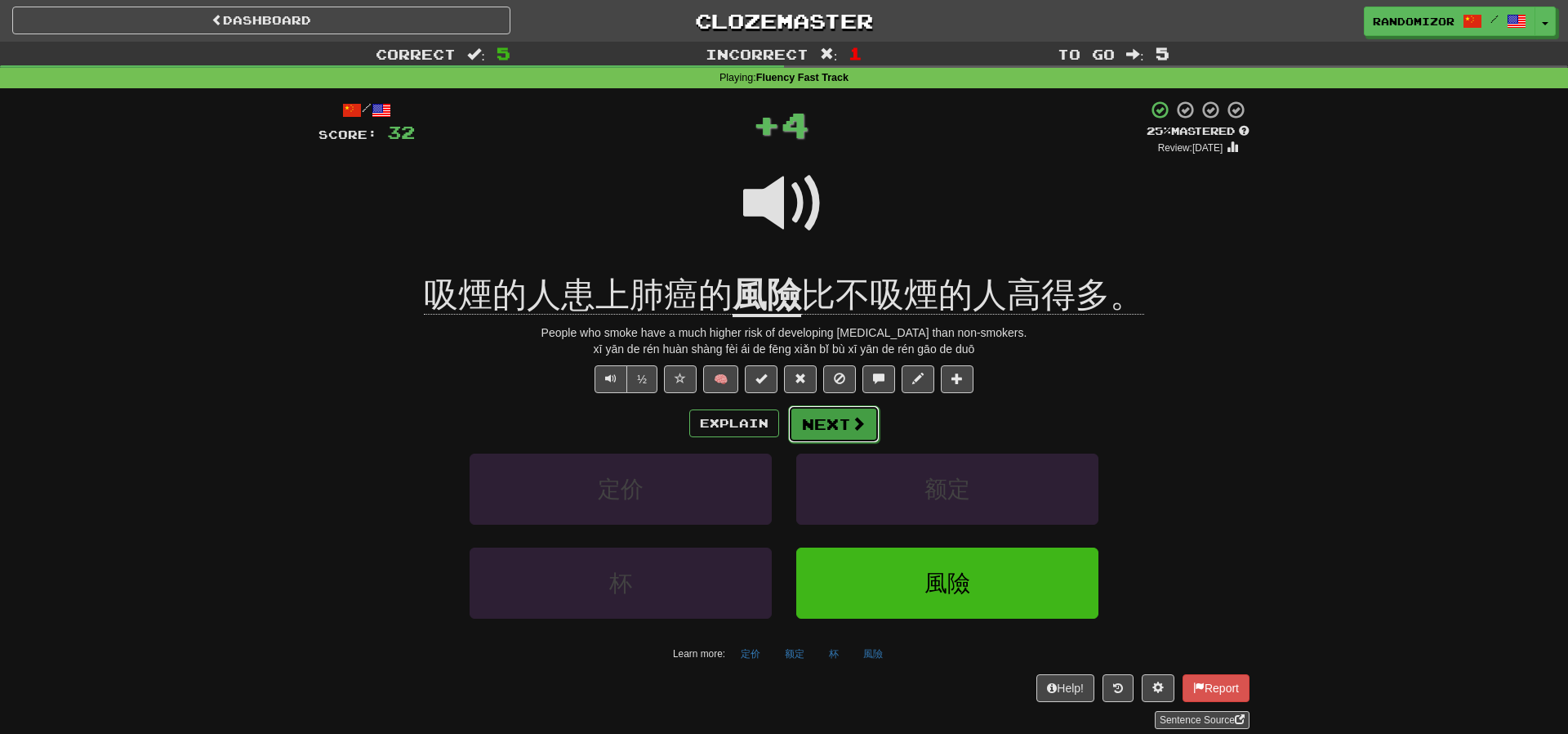
click at [853, 413] on button "Next" at bounding box center [834, 424] width 91 height 38
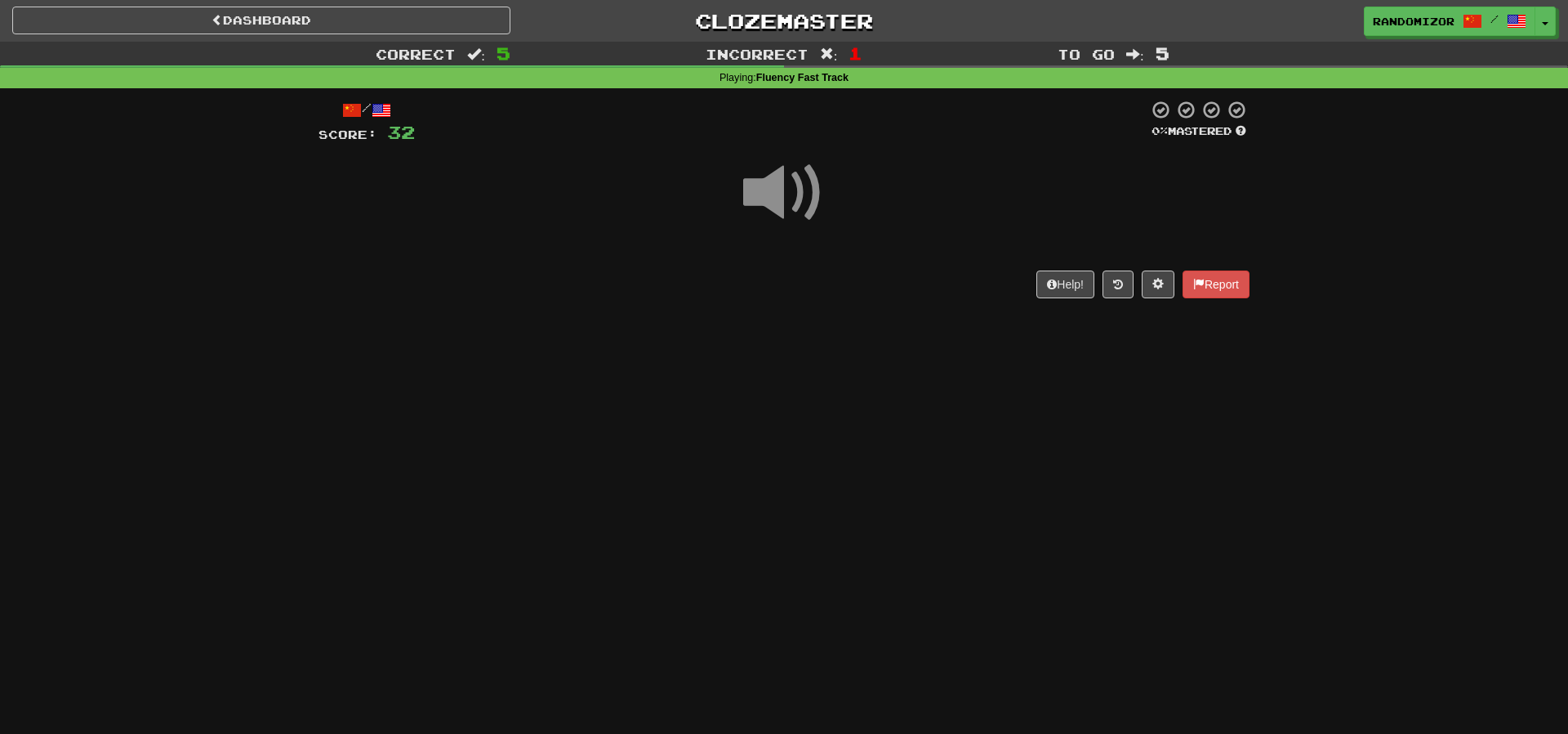
scroll to position [1, 0]
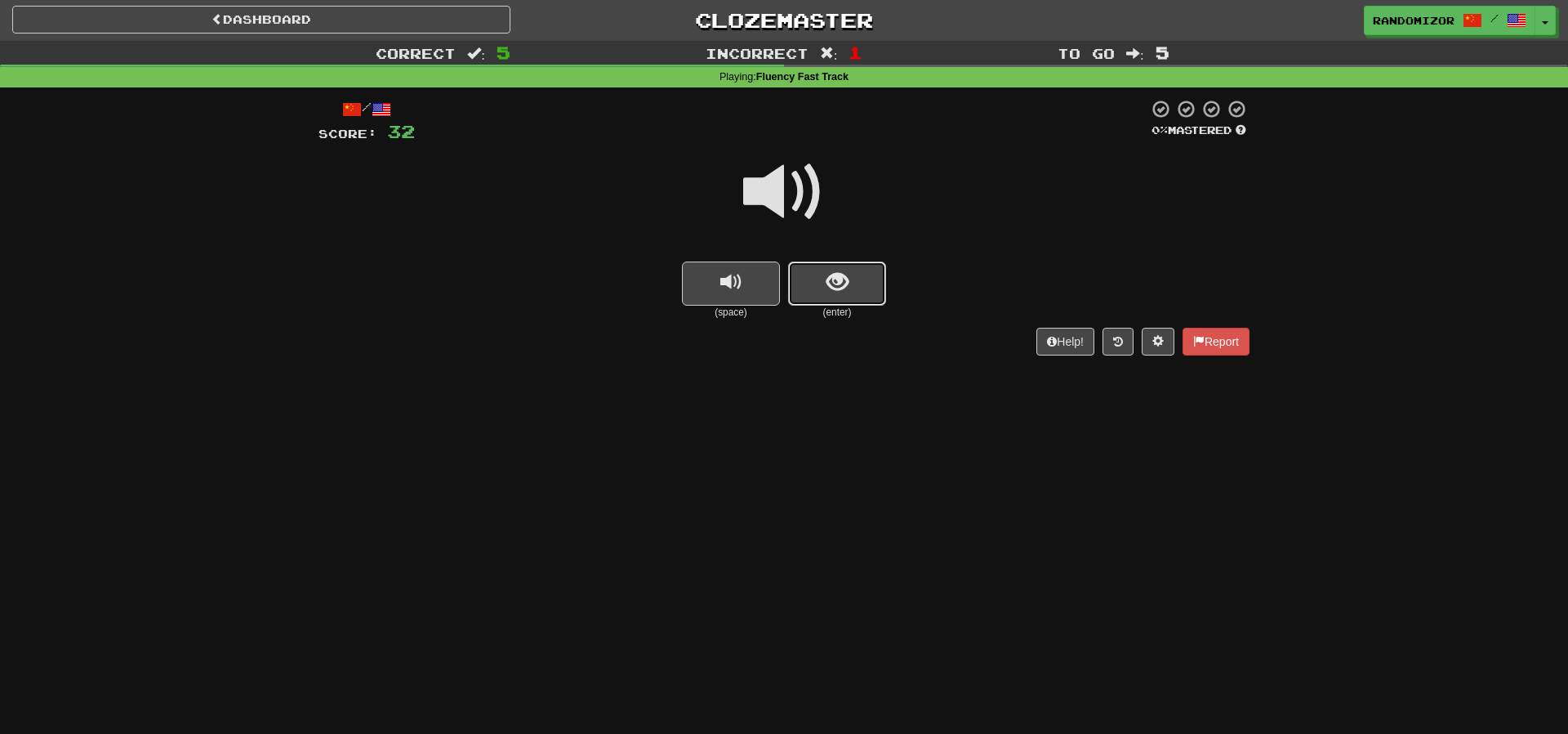
click at [840, 292] on span "show sentence" at bounding box center [837, 282] width 22 height 22
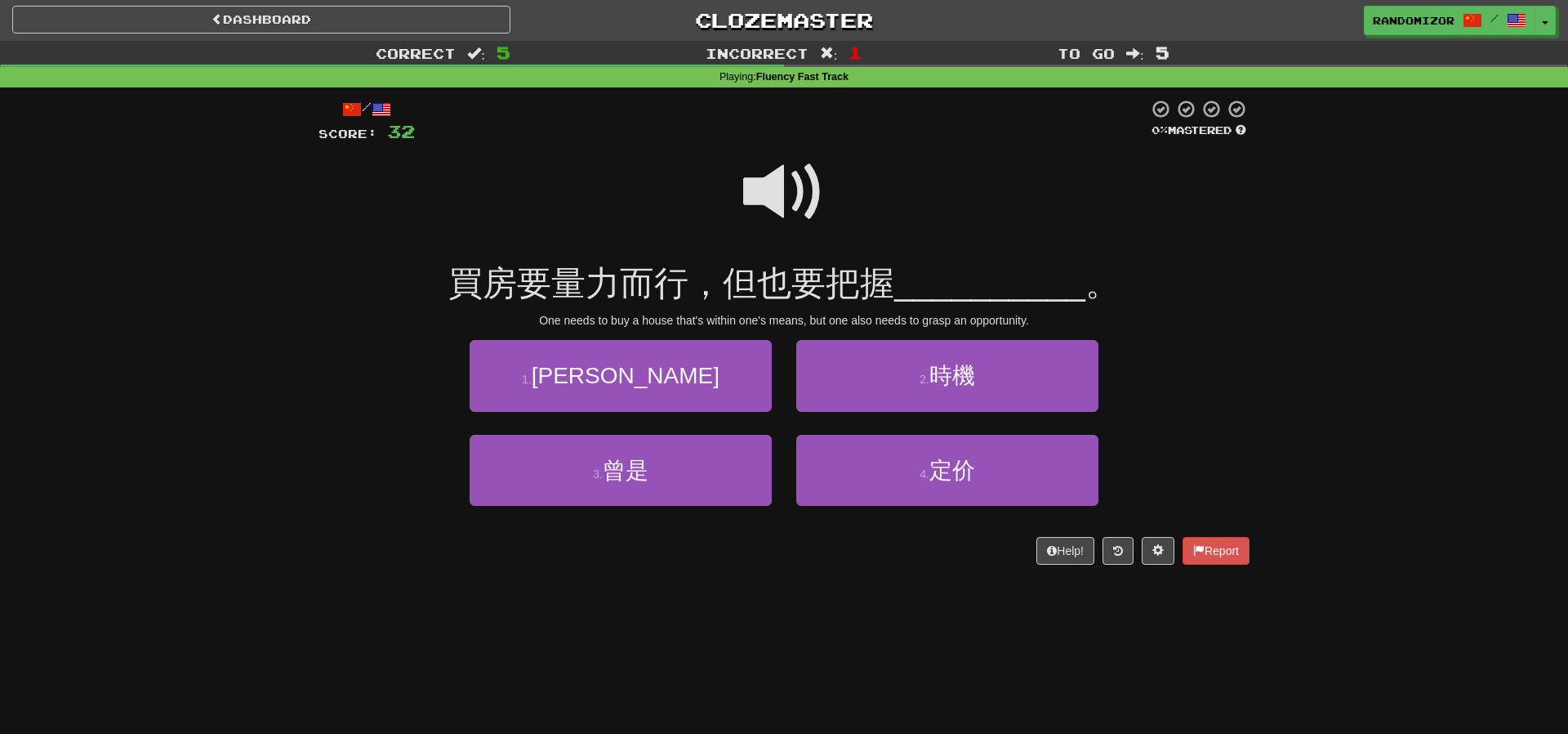
click at [800, 194] on span at bounding box center [784, 192] width 82 height 82
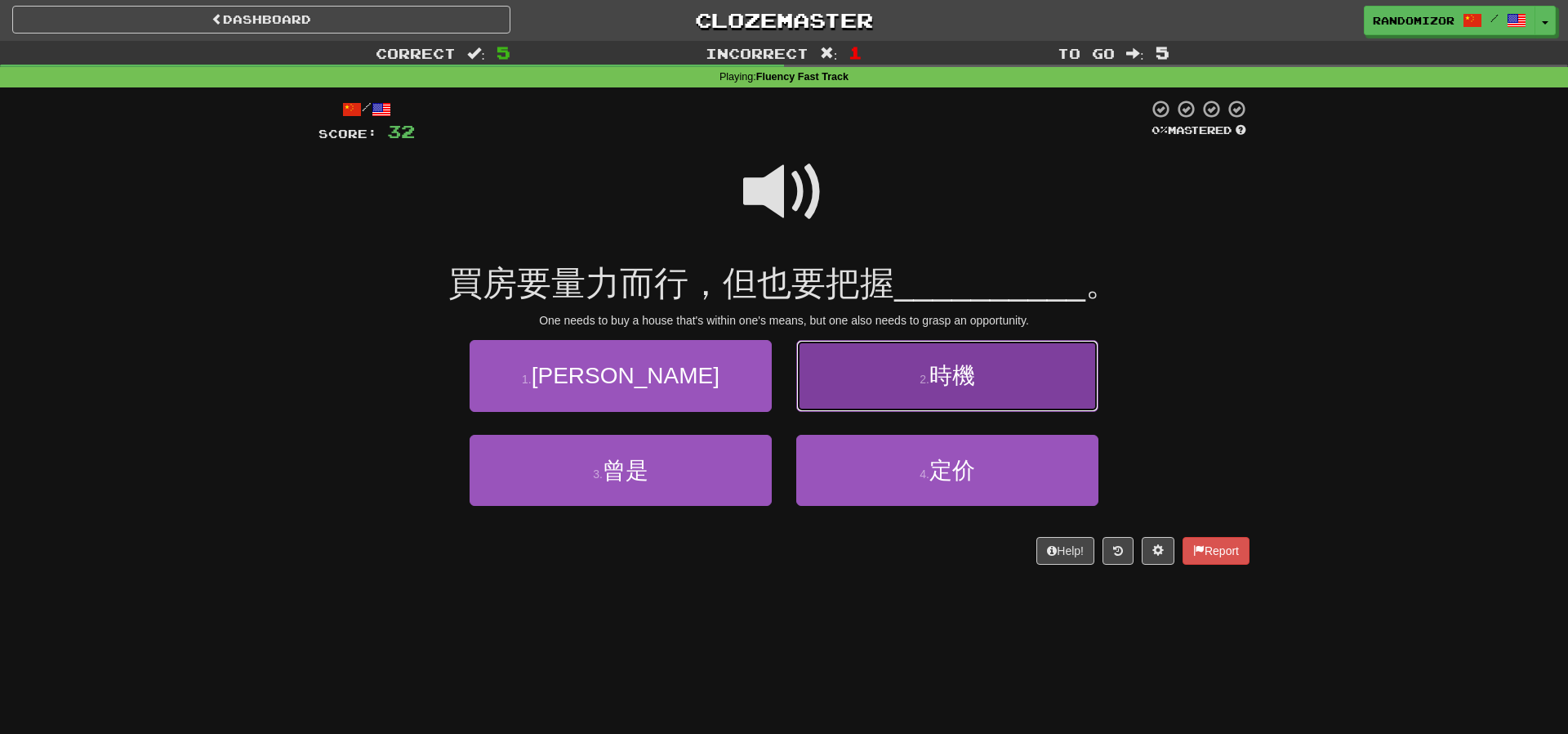
click at [888, 387] on button "2 . 時機" at bounding box center [947, 375] width 302 height 71
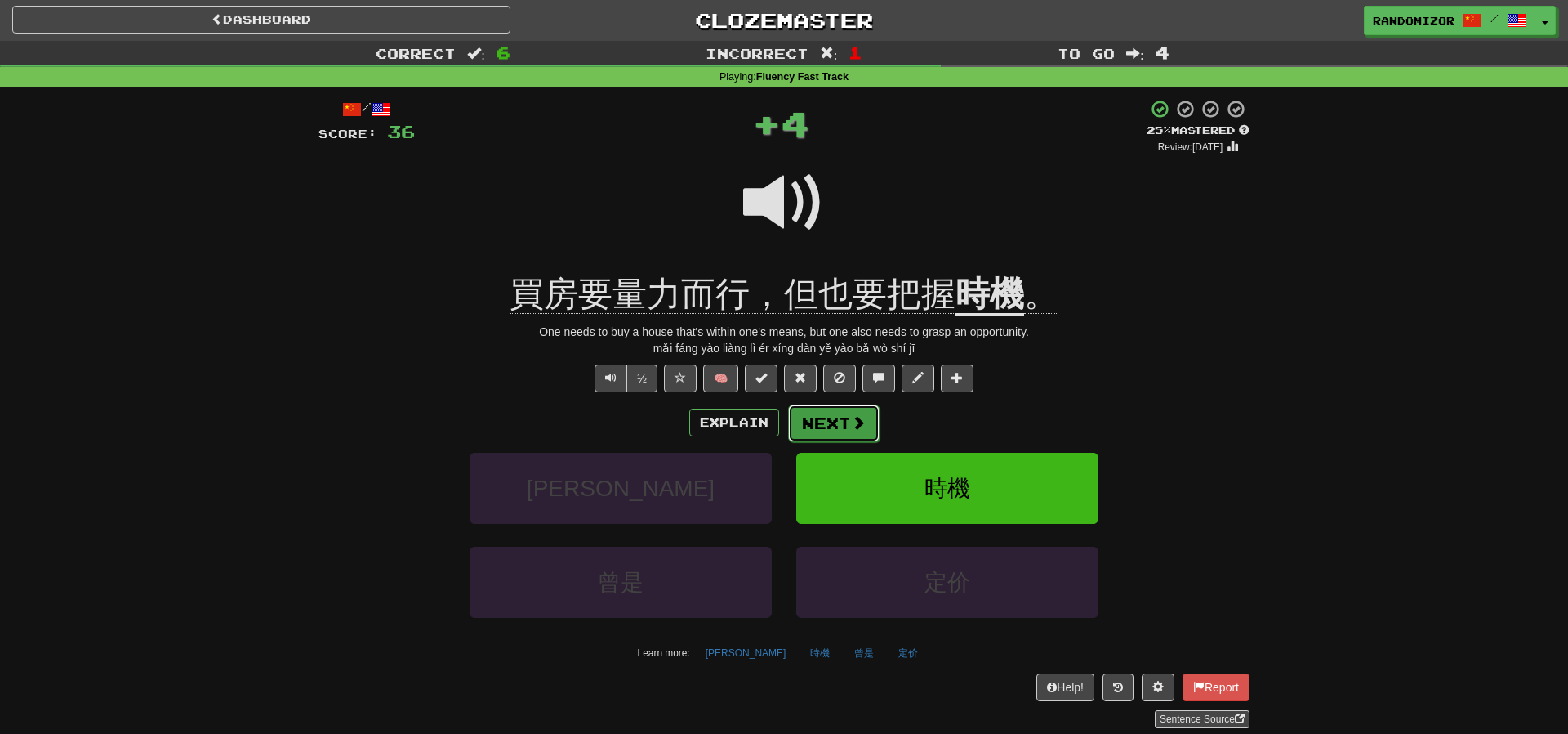
click at [850, 411] on button "Next" at bounding box center [834, 423] width 91 height 38
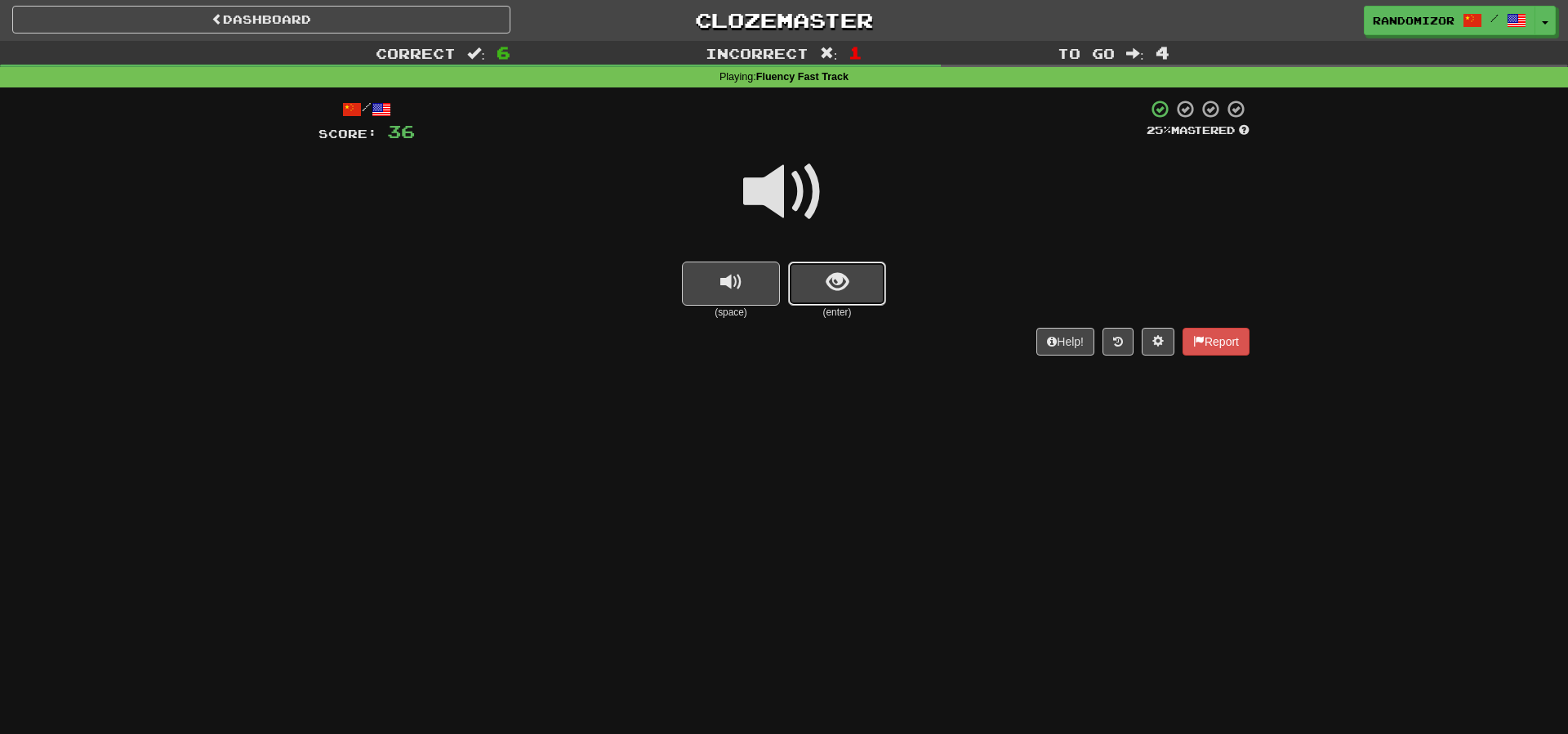
click at [831, 279] on span "show sentence" at bounding box center [837, 282] width 22 height 22
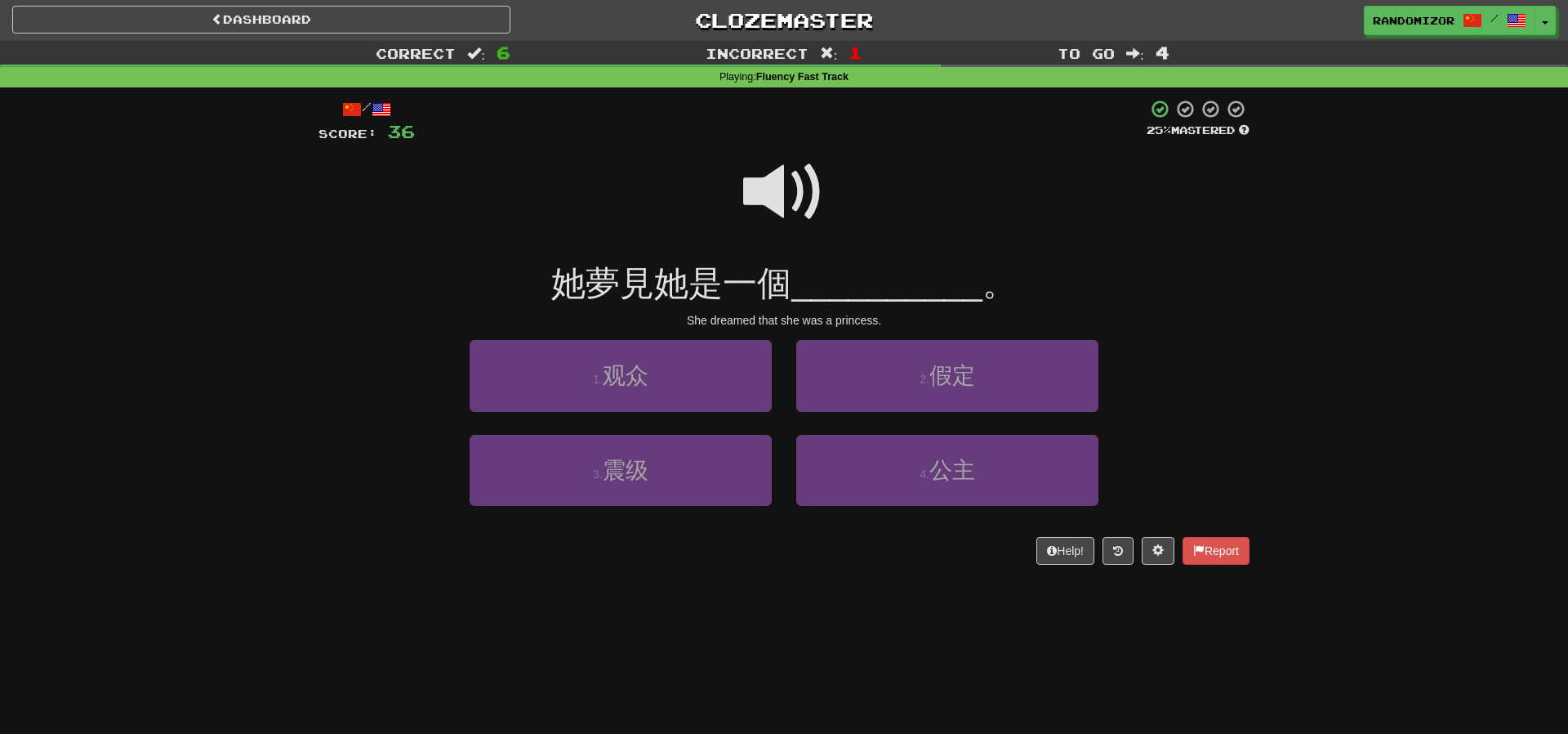
click at [806, 193] on span at bounding box center [784, 192] width 82 height 82
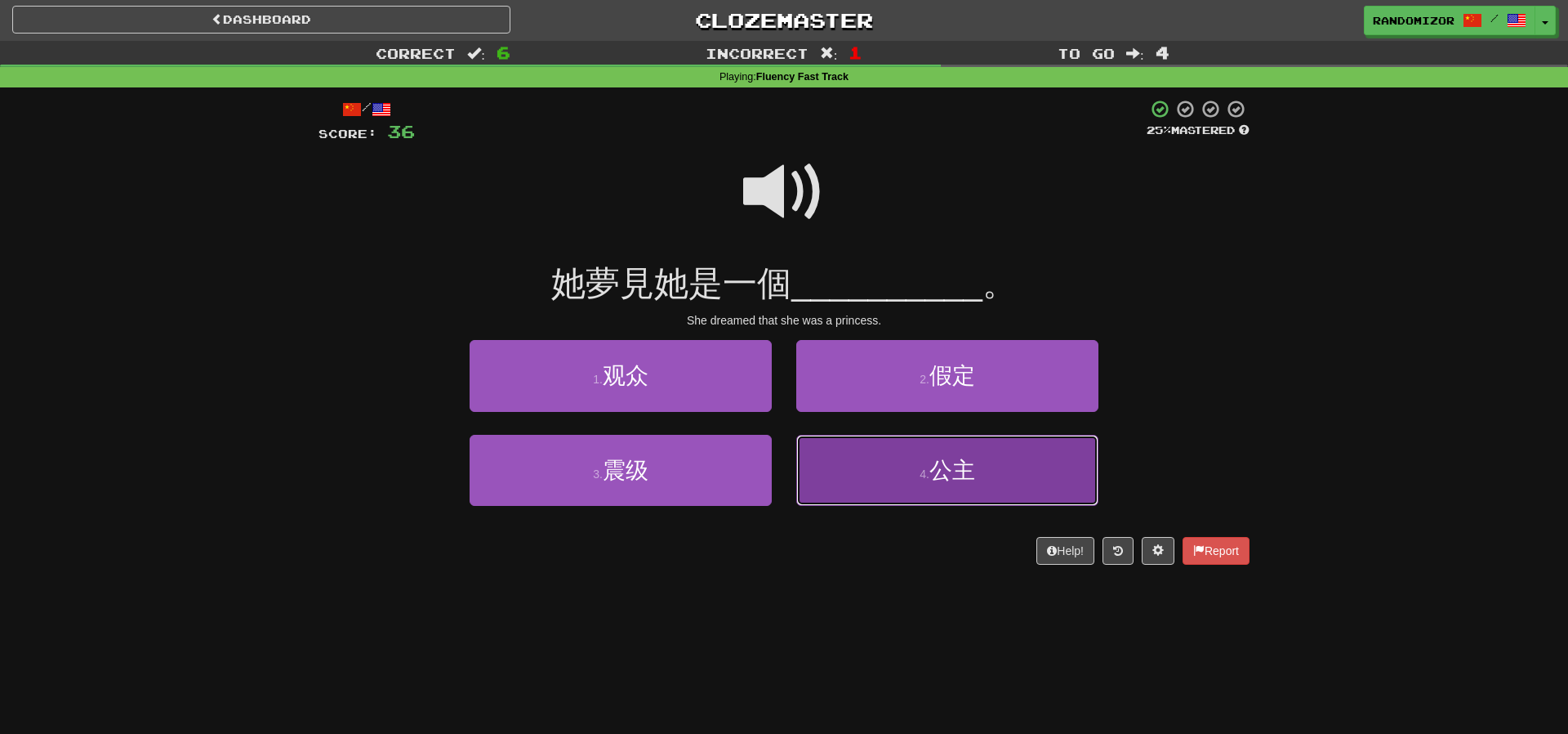
click at [866, 485] on button "4 . 公主" at bounding box center [947, 470] width 302 height 71
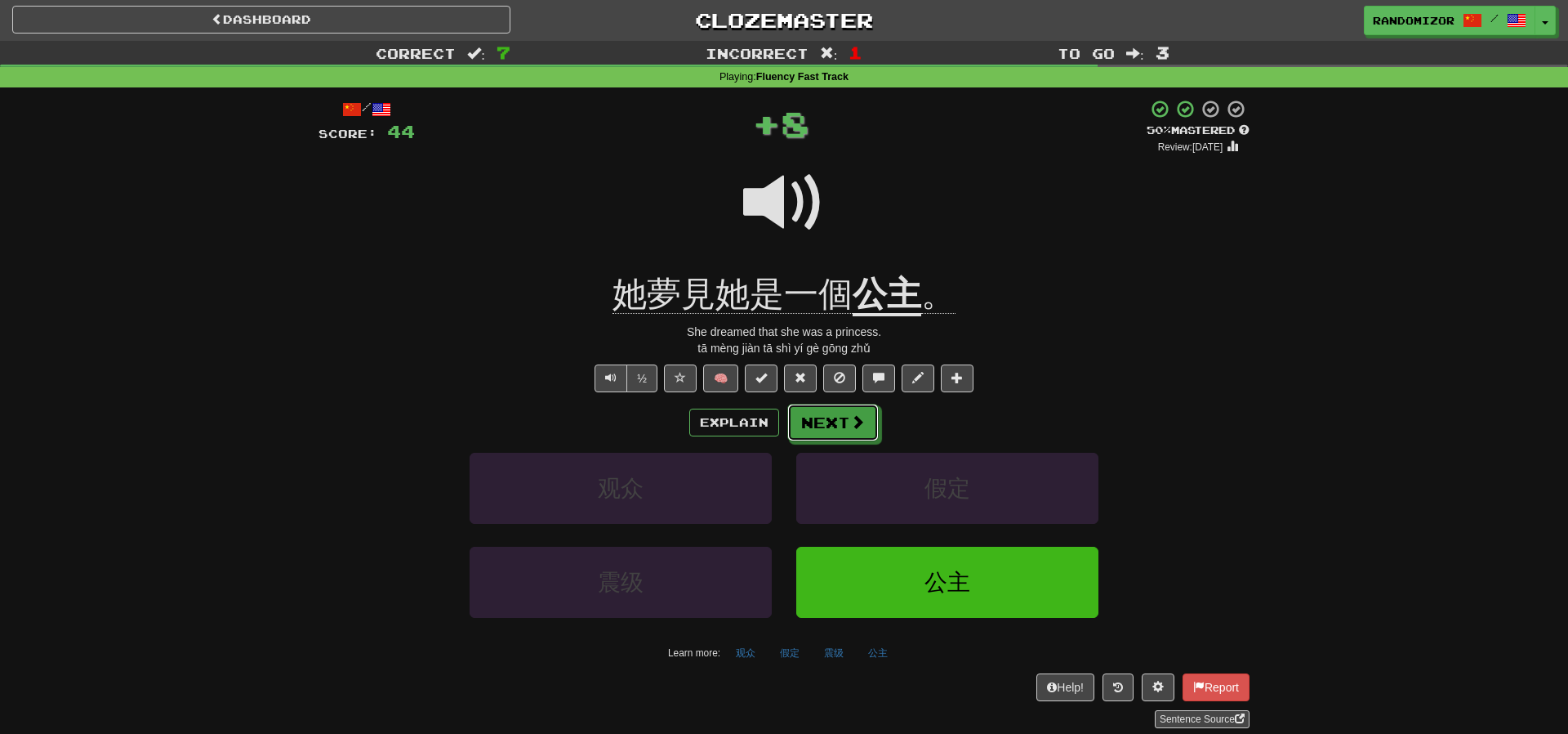
click at [850, 423] on span at bounding box center [857, 421] width 14 height 14
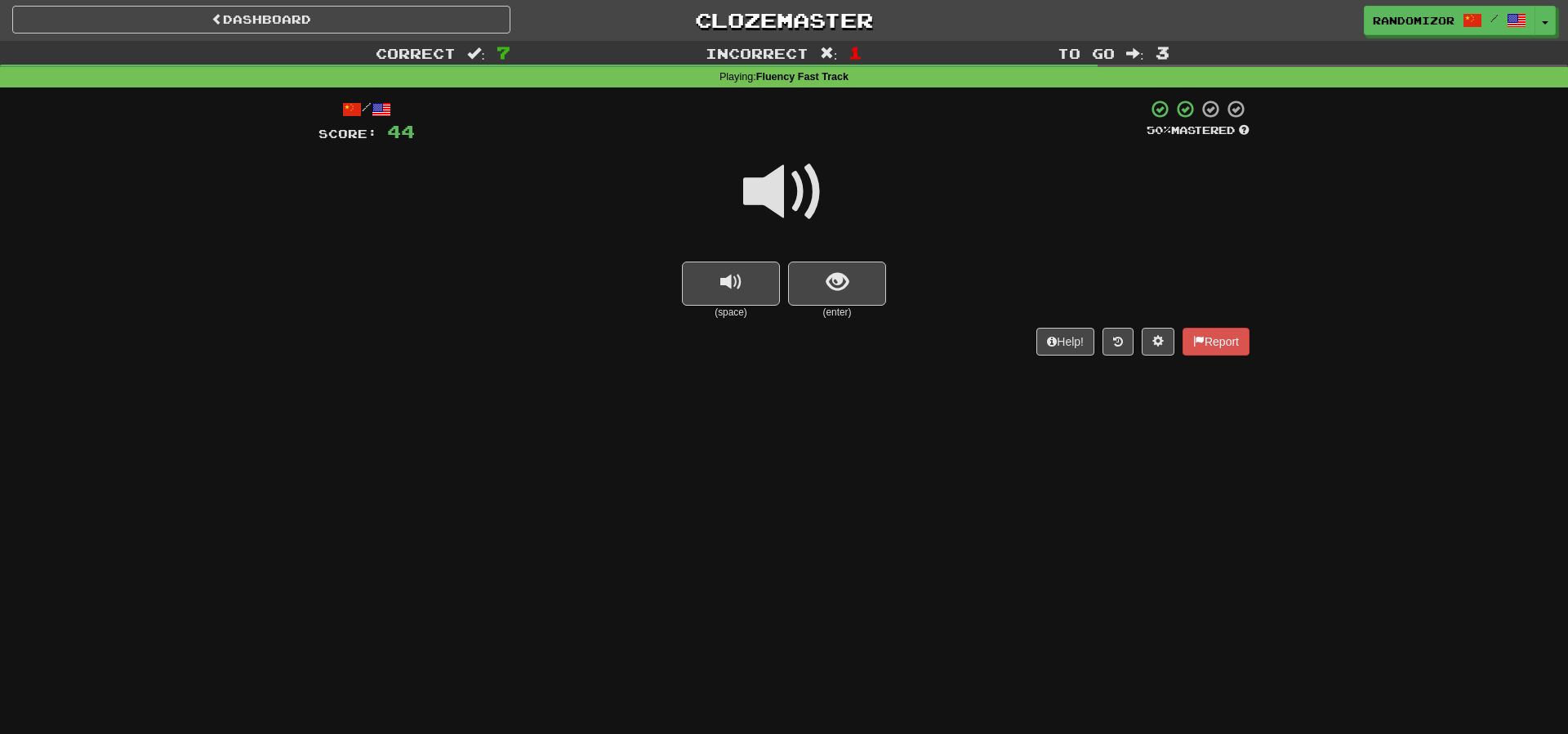
click at [844, 254] on div at bounding box center [784, 202] width 931 height 117
click at [836, 264] on button "show sentence" at bounding box center [837, 283] width 98 height 44
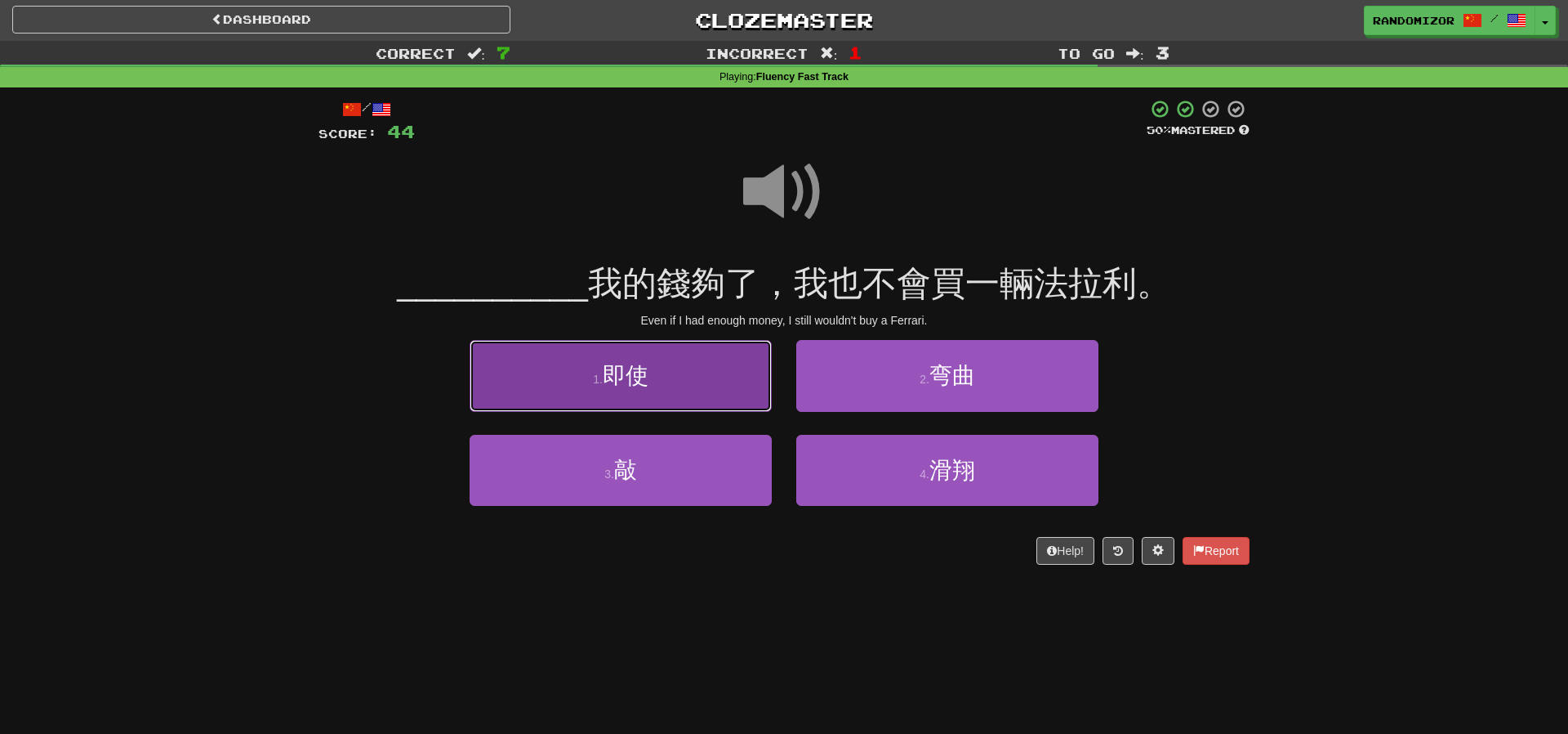
click at [720, 375] on button "1 . 即使" at bounding box center [621, 375] width 302 height 71
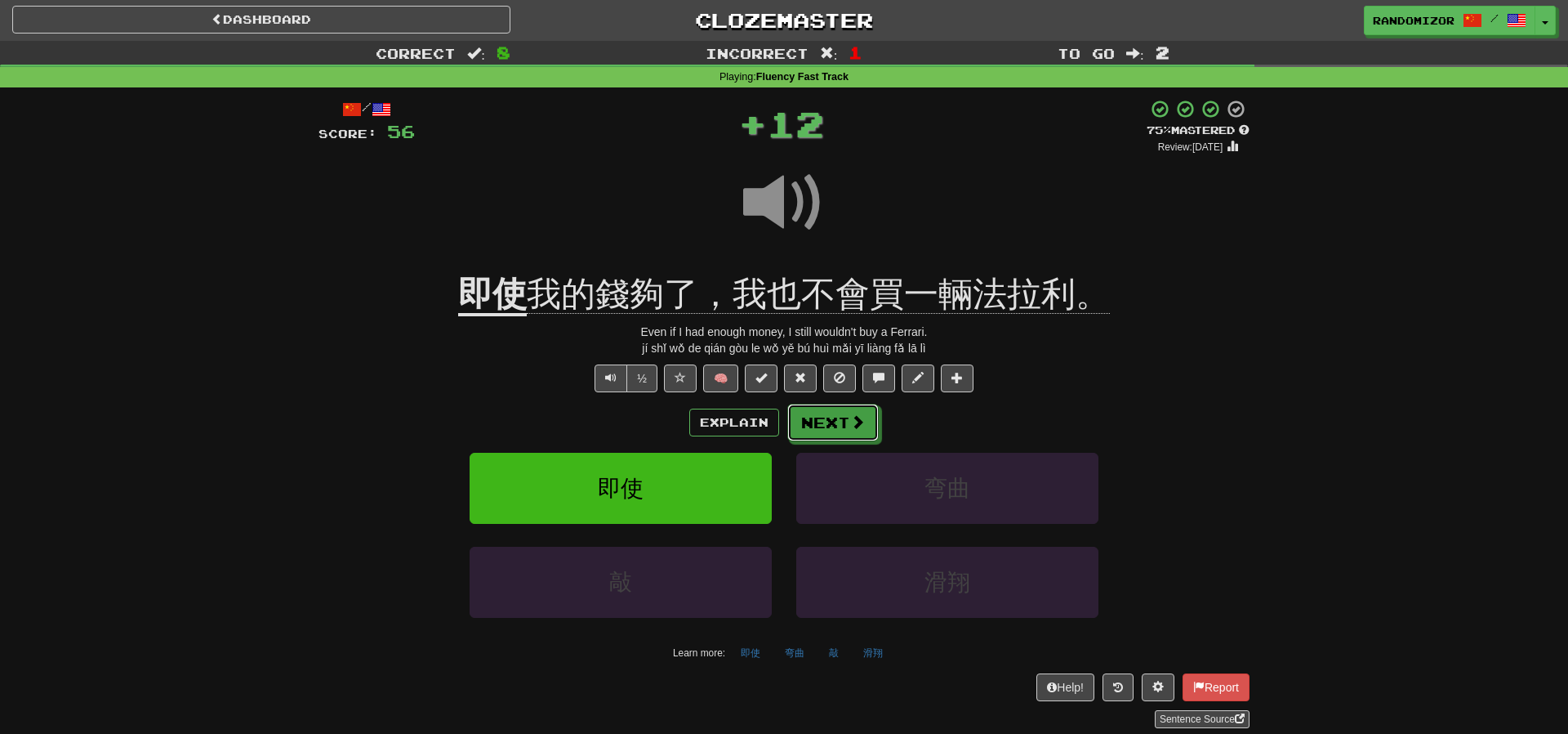
click at [845, 415] on button "Next" at bounding box center [833, 423] width 91 height 38
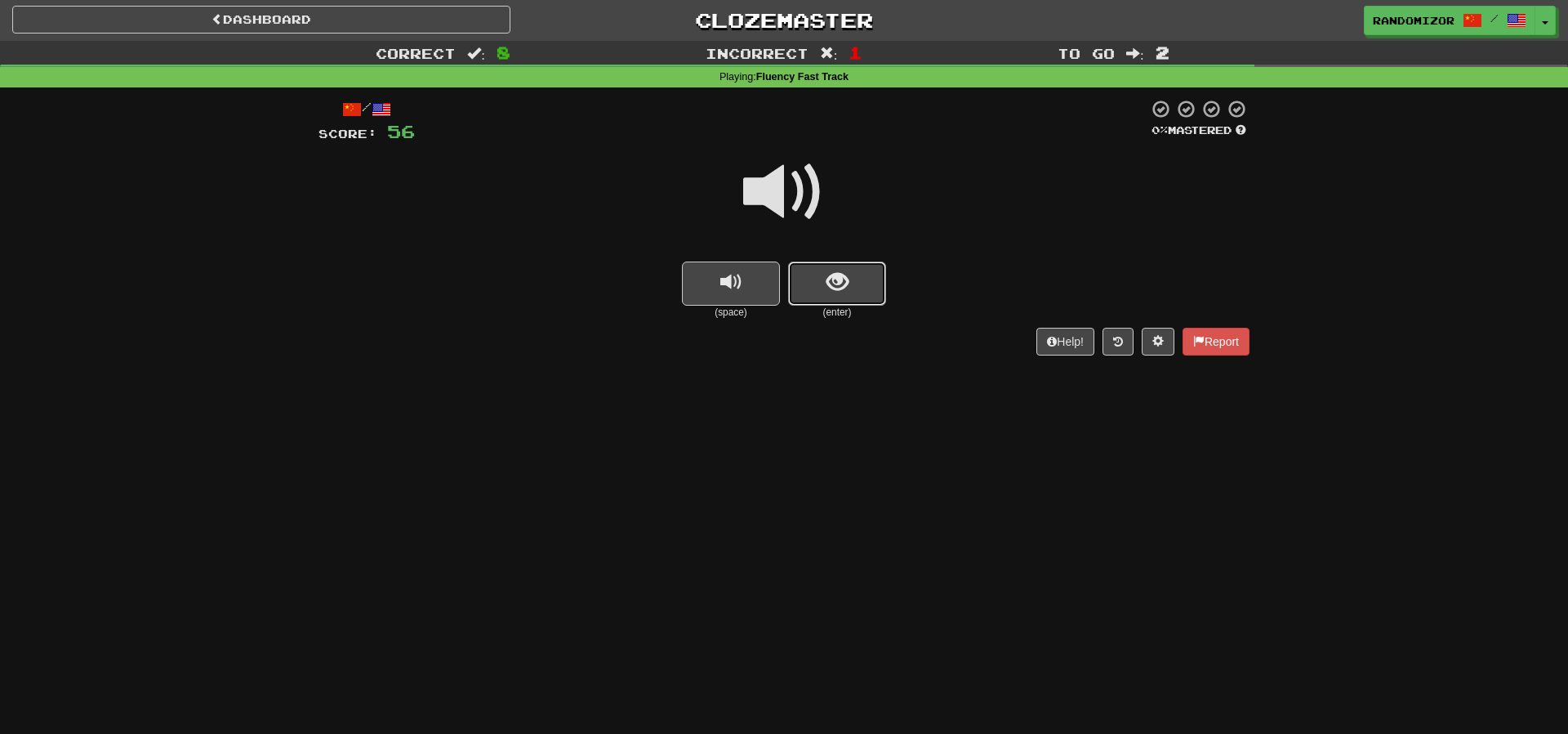
drag, startPoint x: 829, startPoint y: 284, endPoint x: 815, endPoint y: 233, distance: 52.9
click at [829, 284] on span "show sentence" at bounding box center [837, 282] width 22 height 22
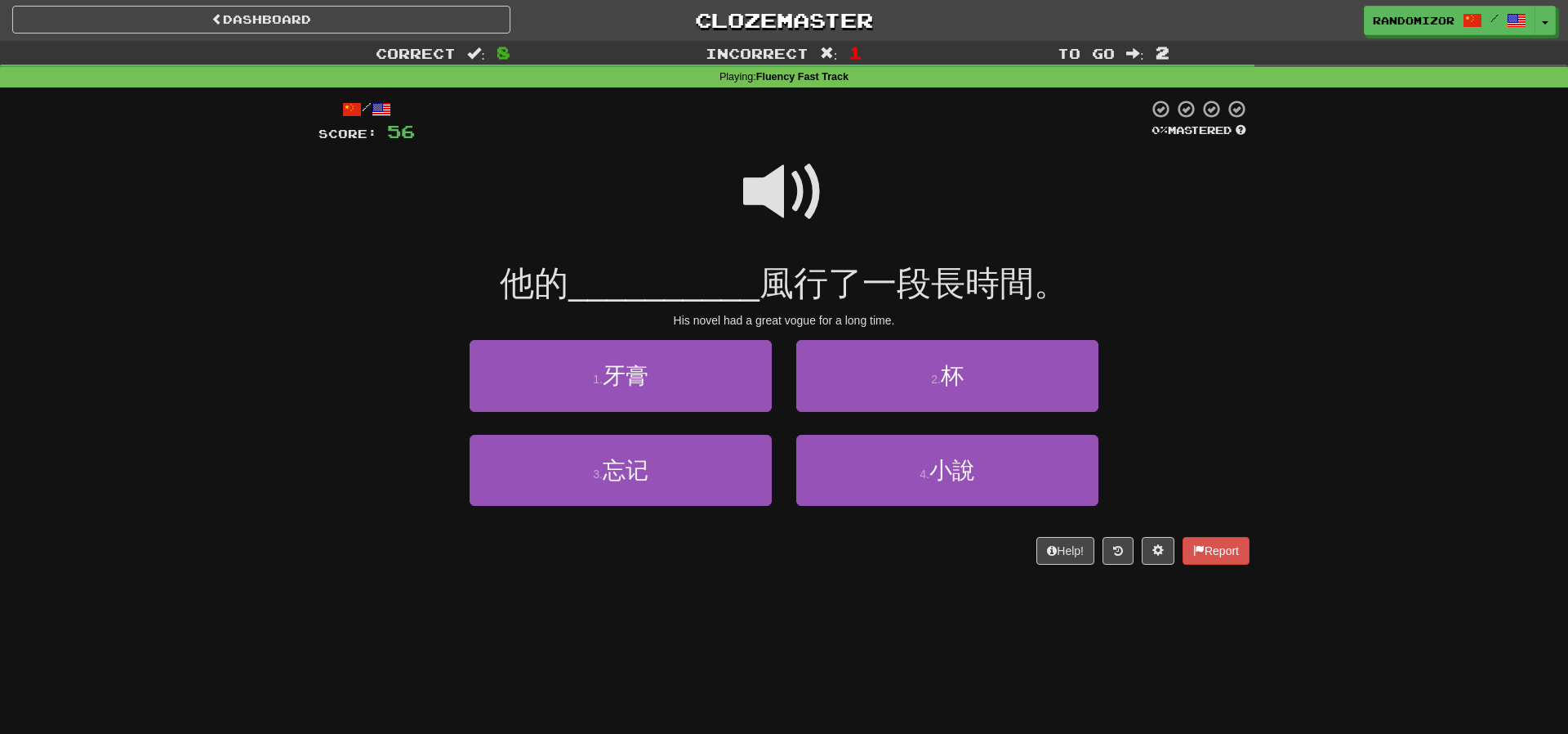
click at [796, 198] on span at bounding box center [784, 192] width 82 height 82
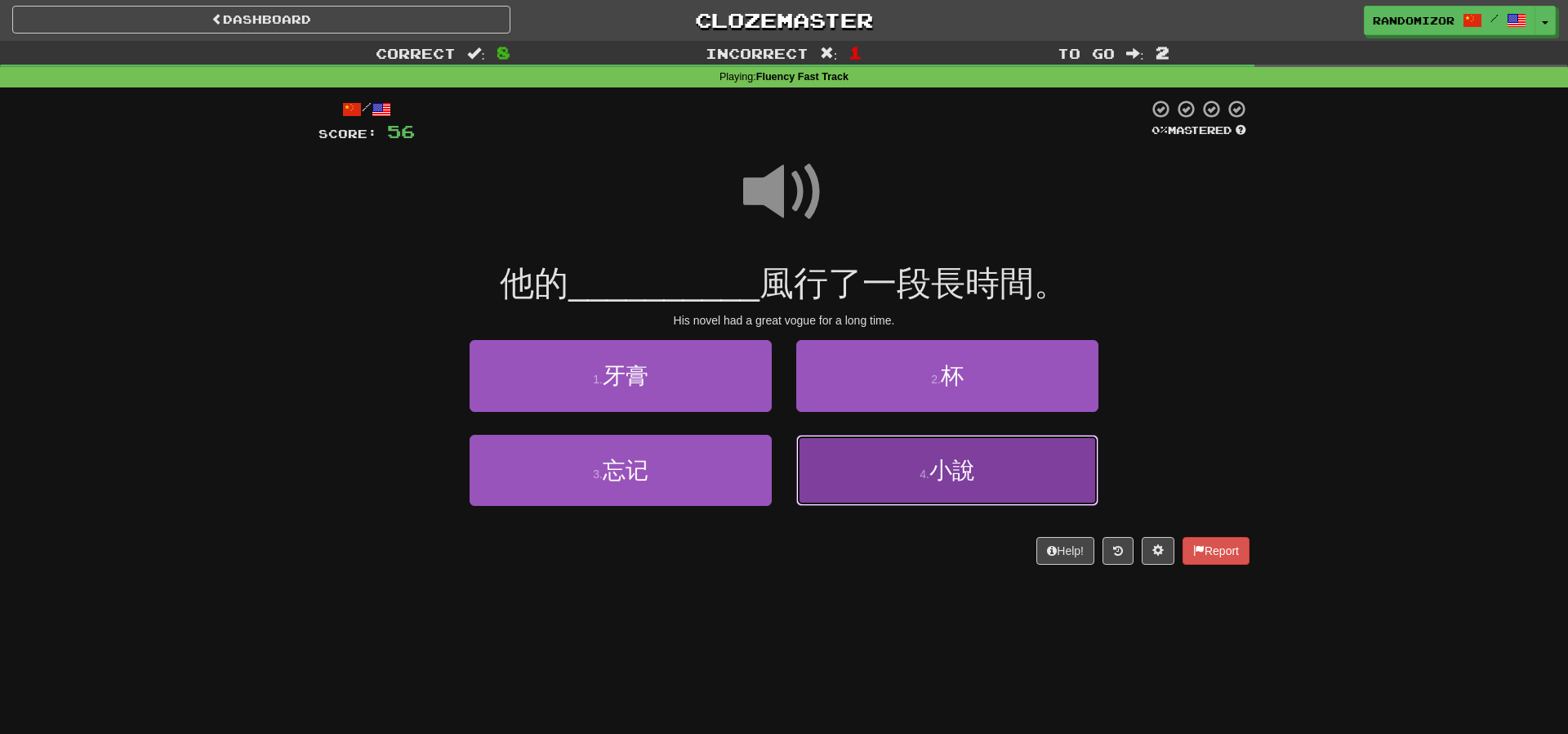
click at [836, 469] on button "4 . 小說" at bounding box center [947, 470] width 302 height 71
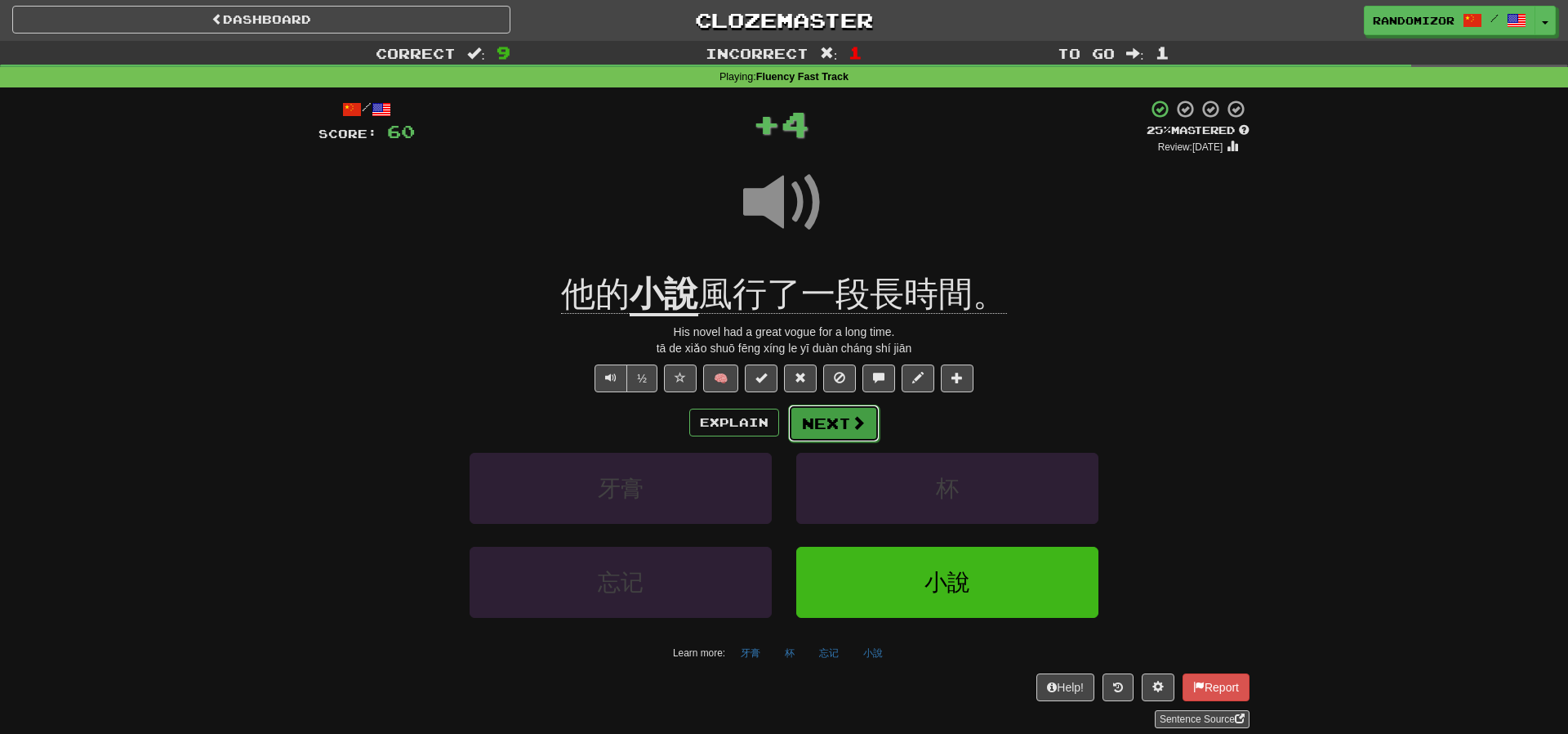
click at [814, 424] on button "Next" at bounding box center [834, 423] width 91 height 38
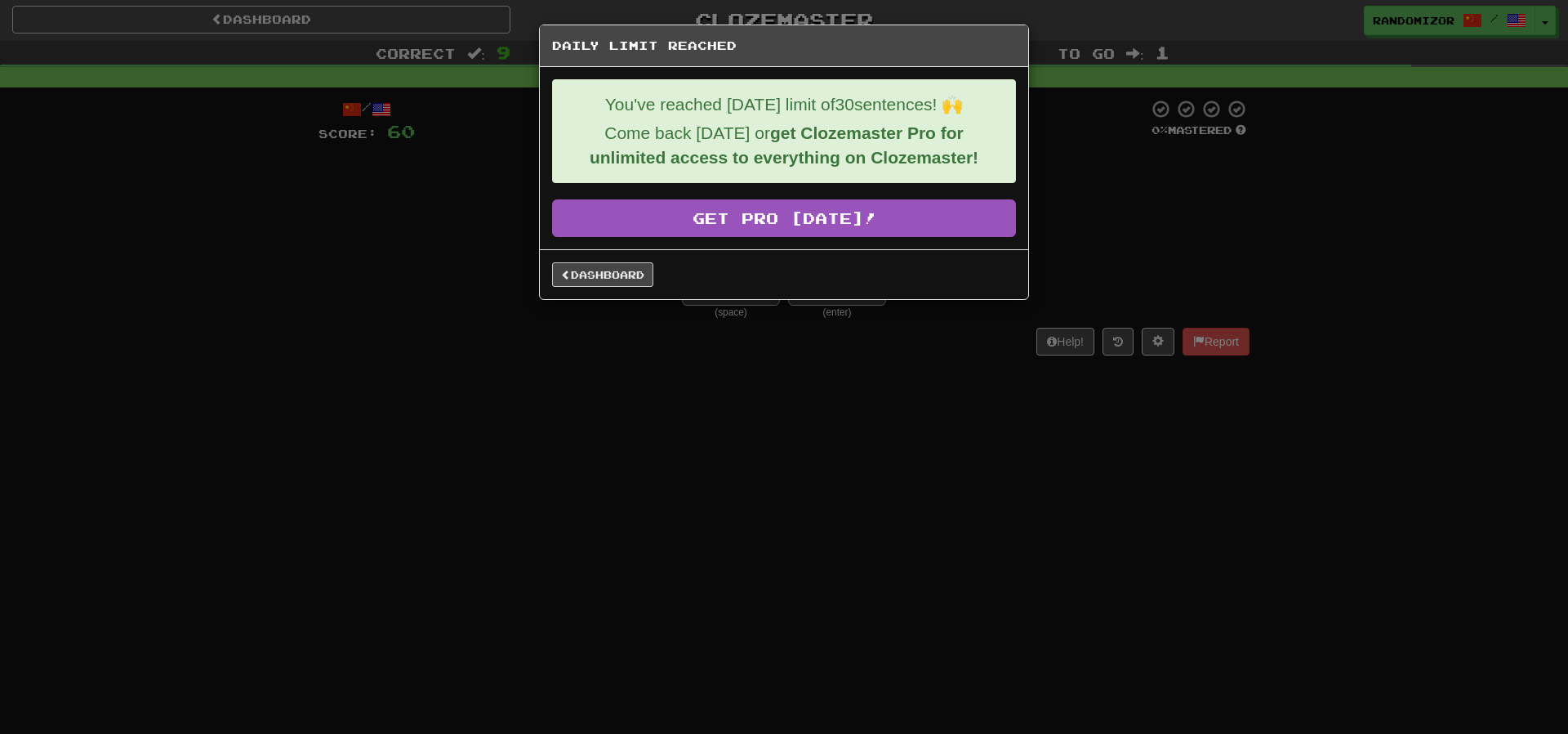
click at [642, 261] on div "Dashboard" at bounding box center [784, 273] width 489 height 49
click at [589, 271] on link "Dashboard" at bounding box center [603, 274] width 102 height 25
